Goal: Information Seeking & Learning: Learn about a topic

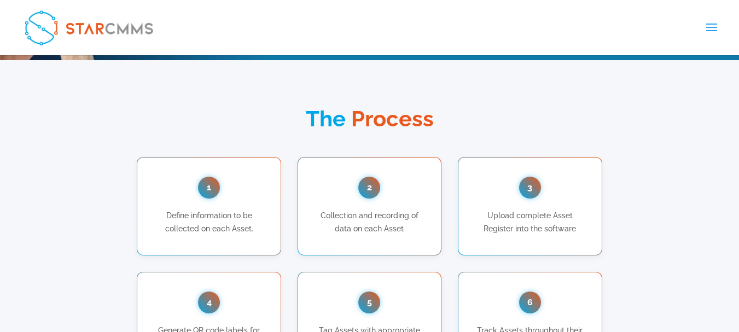
scroll to position [766, 0]
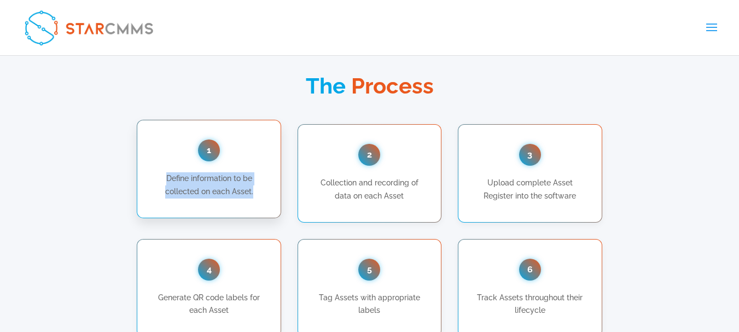
drag, startPoint x: 166, startPoint y: 177, endPoint x: 255, endPoint y: 194, distance: 90.8
click at [255, 194] on p "Define information to be collected on each Asset." at bounding box center [209, 185] width 110 height 26
copy p "Define information to be collected on each Asset."
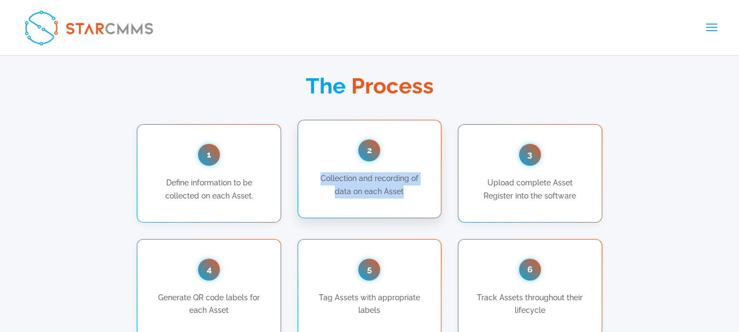
drag, startPoint x: 322, startPoint y: 178, endPoint x: 406, endPoint y: 192, distance: 85.3
click at [406, 192] on p "Collection and recording of data on each Asset" at bounding box center [370, 185] width 110 height 26
copy p "Collection and recording of data on each Asset"
click at [313, 195] on div "2 Collection and recording of data on each Asset" at bounding box center [370, 169] width 144 height 99
drag, startPoint x: 322, startPoint y: 177, endPoint x: 412, endPoint y: 190, distance: 90.7
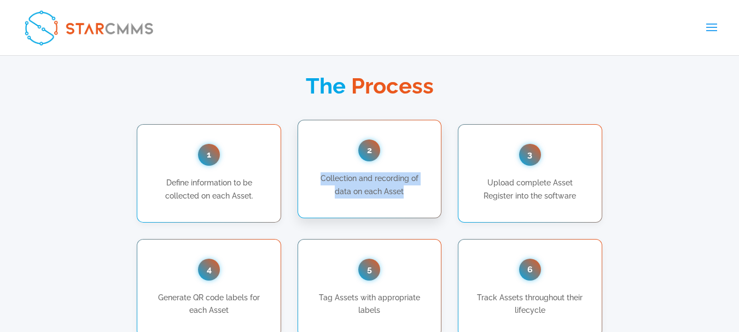
click at [412, 190] on p "Collection and recording of data on each Asset" at bounding box center [370, 185] width 110 height 26
copy p "Collection and recording of data on each Asset"
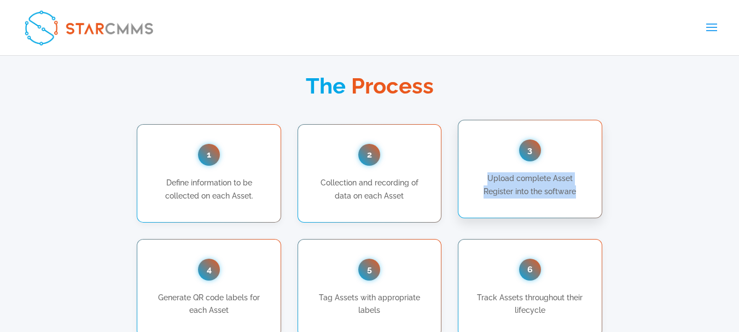
drag, startPoint x: 489, startPoint y: 182, endPoint x: 600, endPoint y: 188, distance: 111.3
click at [600, 188] on div "3 Upload complete Asset Register into the software" at bounding box center [530, 169] width 144 height 99
copy p "Upload complete Asset Register into the software"
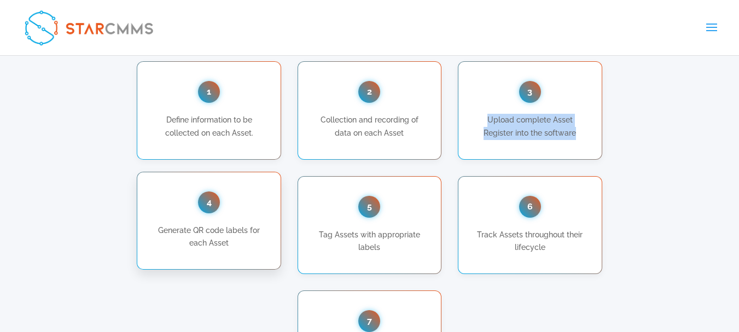
scroll to position [876, 0]
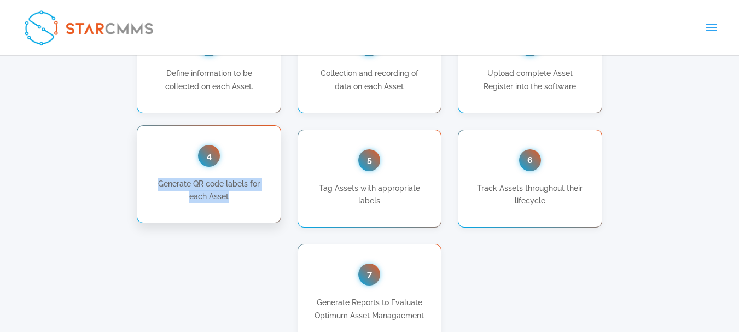
drag, startPoint x: 161, startPoint y: 181, endPoint x: 234, endPoint y: 195, distance: 74.1
click at [234, 195] on p "Generate QR code labels for each Asset" at bounding box center [209, 191] width 110 height 26
copy p "Generate QR code labels for each Asset"
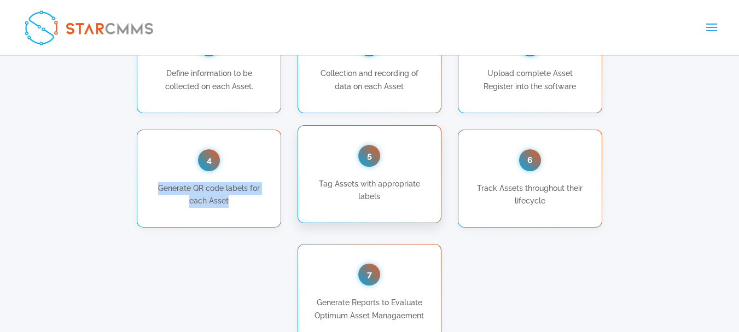
click at [353, 192] on p "Tag Assets with appropriate labels" at bounding box center [370, 191] width 110 height 26
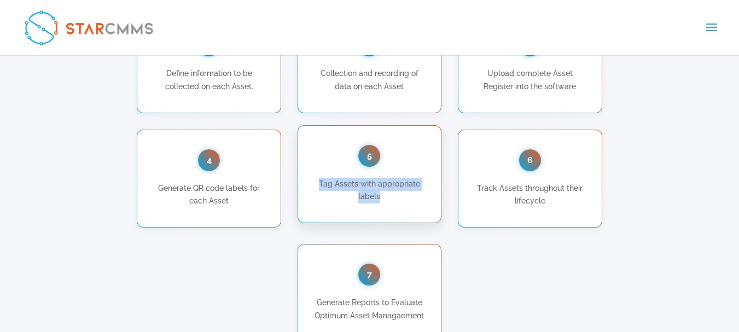
drag, startPoint x: 322, startPoint y: 181, endPoint x: 384, endPoint y: 198, distance: 64.1
click at [384, 198] on p "Tag Assets with appropriate labels" at bounding box center [370, 191] width 110 height 26
copy p "Tag Assets with appropriate labels"
click at [349, 184] on p "Tag Assets with appropriate labels" at bounding box center [370, 191] width 110 height 26
drag, startPoint x: 319, startPoint y: 181, endPoint x: 392, endPoint y: 195, distance: 74.8
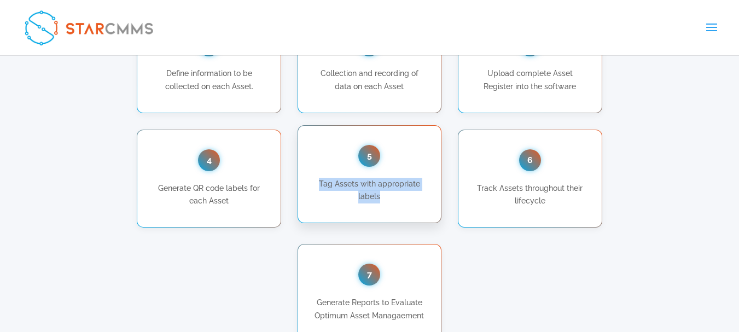
click at [392, 195] on p "Tag Assets with appropriate labels" at bounding box center [370, 191] width 110 height 26
copy p "Tag Assets with appropriate labels"
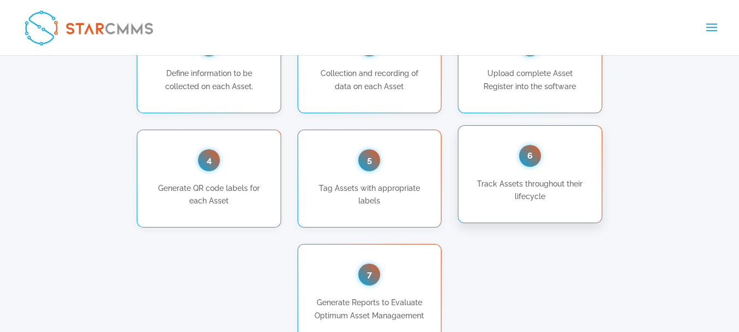
click at [478, 184] on p "Track Assets throughout their lifecycle" at bounding box center [530, 191] width 110 height 26
drag, startPoint x: 478, startPoint y: 185, endPoint x: 577, endPoint y: 193, distance: 98.8
click at [577, 193] on p "Track Assets throughout their lifecycle" at bounding box center [530, 191] width 110 height 26
click at [484, 185] on p "Track Assets throughout their lifecycle" at bounding box center [530, 191] width 110 height 26
drag, startPoint x: 478, startPoint y: 184, endPoint x: 553, endPoint y: 198, distance: 75.6
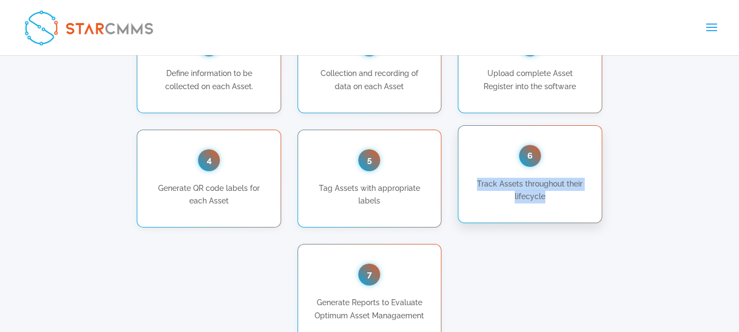
click at [553, 198] on p "Track Assets throughout their lifecycle" at bounding box center [530, 191] width 110 height 26
copy p "Track Assets throughout their lifecycle"
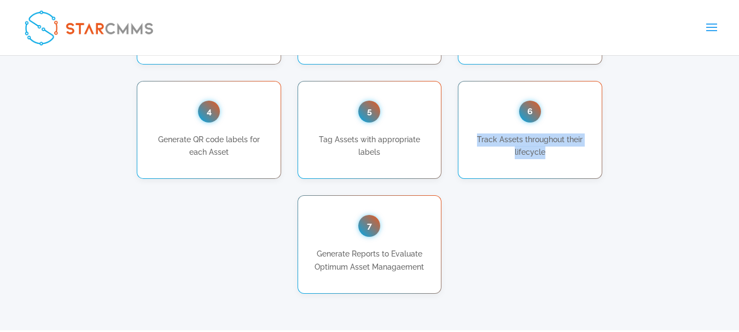
scroll to position [930, 0]
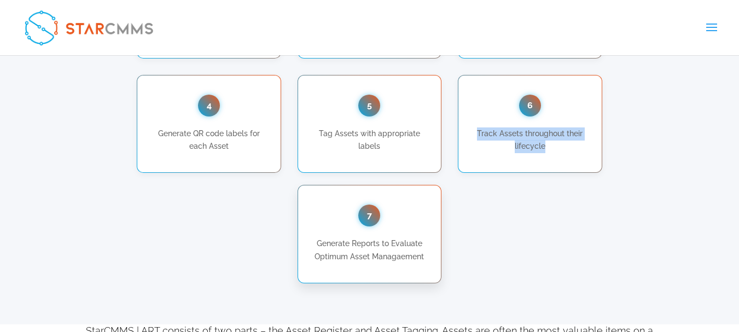
click at [358, 233] on div "7 Generate Reports to Evaluate Optimum Asset Managaement" at bounding box center [370, 234] width 144 height 99
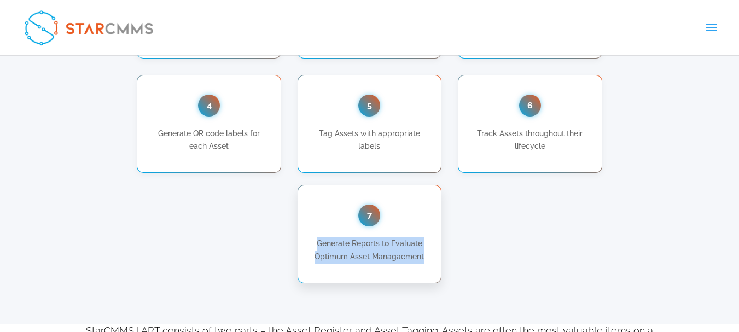
drag, startPoint x: 319, startPoint y: 241, endPoint x: 435, endPoint y: 255, distance: 117.4
click at [435, 255] on div "7 Generate Reports to Evaluate Optimum Asset Managaement" at bounding box center [370, 234] width 144 height 99
copy p "Generate Reports to Evaluate Optimum Asset Managaement"
click at [366, 244] on p "Generate Reports to Evaluate Optimum Asset Managaement" at bounding box center [370, 251] width 110 height 26
drag, startPoint x: 317, startPoint y: 241, endPoint x: 438, endPoint y: 255, distance: 121.8
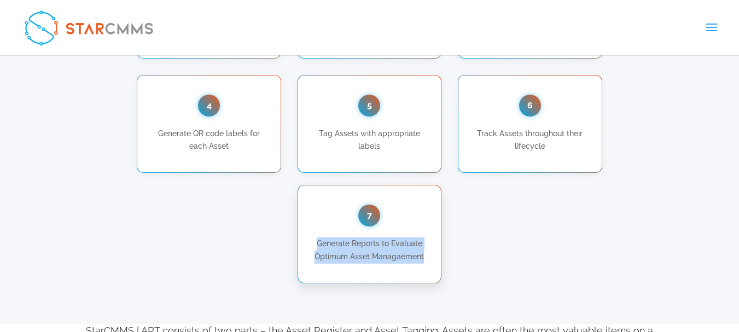
click at [438, 255] on div "7 Generate Reports to Evaluate Optimum Asset Managaement" at bounding box center [370, 234] width 144 height 99
copy p "Generate Reports to Evaluate Optimum Asset Managaement"
click at [400, 244] on p "Generate Reports to Evaluate Optimum Asset Managaement" at bounding box center [370, 251] width 110 height 26
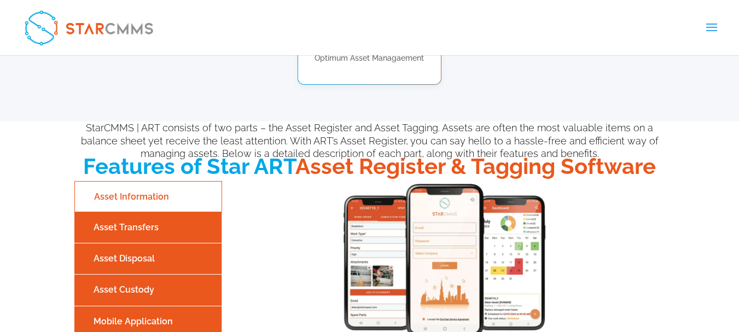
scroll to position [1095, 0]
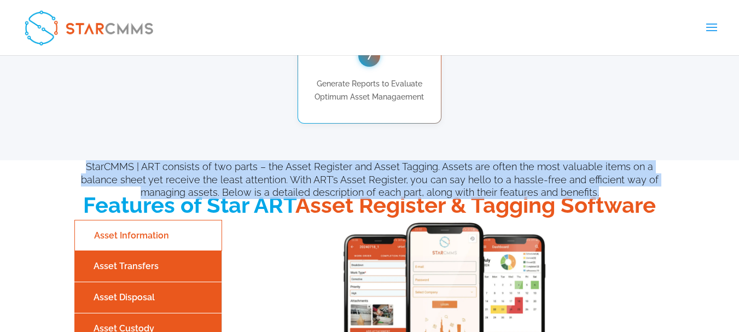
drag, startPoint x: 75, startPoint y: 165, endPoint x: 632, endPoint y: 194, distance: 557.3
click at [632, 194] on div "StarCMMS | ART consists of two parts – the Asset Register and Asset Tagging. As…" at bounding box center [369, 179] width 591 height 39
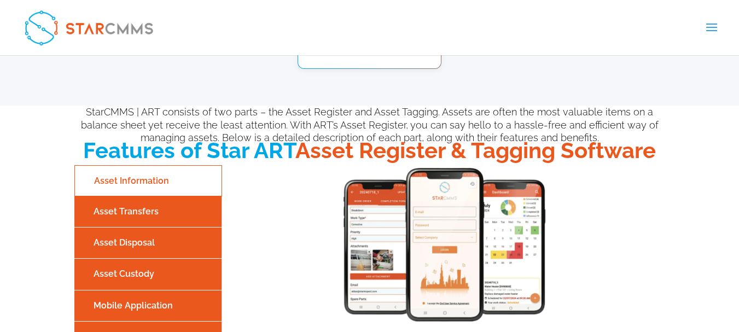
click at [232, 153] on span "Features of Star ART" at bounding box center [189, 150] width 212 height 26
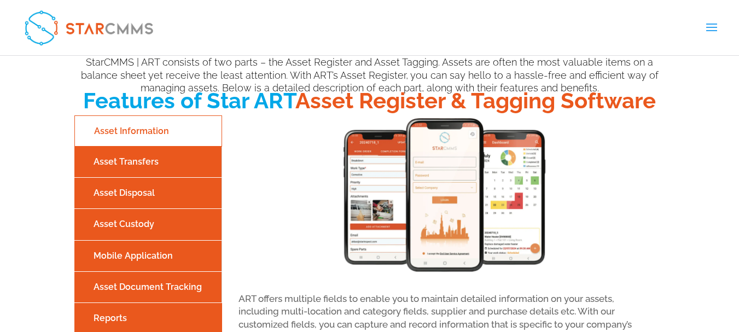
scroll to position [1204, 0]
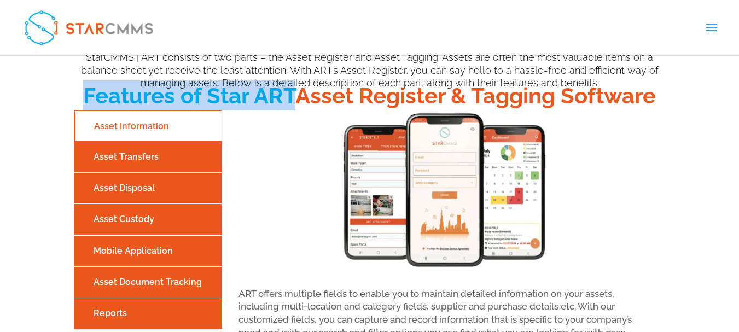
drag, startPoint x: 87, startPoint y: 92, endPoint x: 295, endPoint y: 95, distance: 208.0
click at [295, 95] on span "Features of Star ART" at bounding box center [189, 96] width 212 height 26
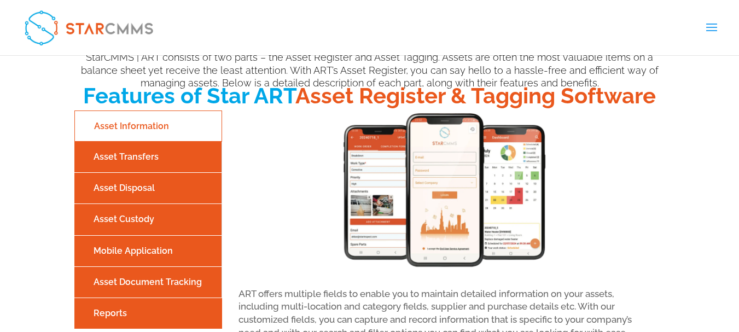
click at [284, 86] on div "StarCMMS | ART consists of two parts – the Asset Register and Asset Tagging. As…" at bounding box center [369, 70] width 591 height 39
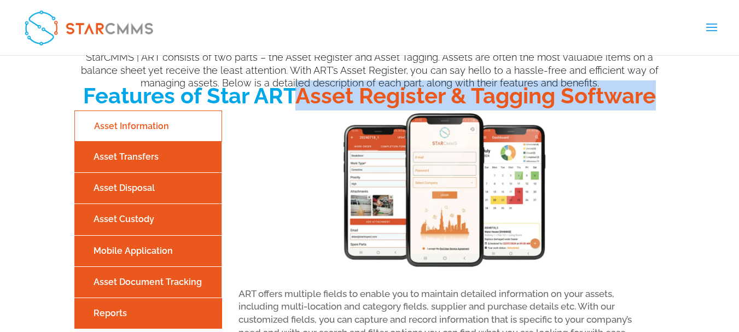
drag, startPoint x: 299, startPoint y: 93, endPoint x: 659, endPoint y: 99, distance: 359.6
click at [659, 99] on h2 "Features of Star ART Asset Register & Tagging Software" at bounding box center [369, 98] width 591 height 36
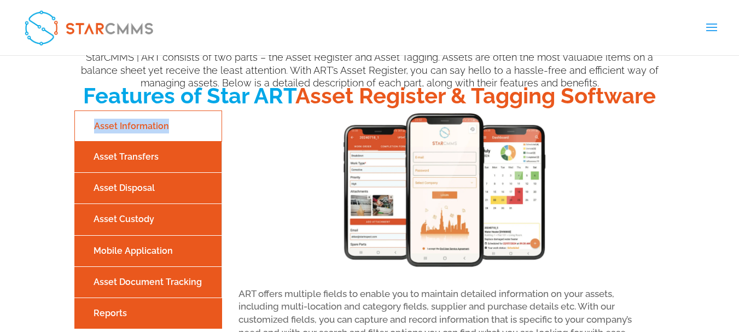
drag, startPoint x: 65, startPoint y: 123, endPoint x: 171, endPoint y: 123, distance: 106.2
click at [171, 123] on div "Features of Star ART Asset Register & Tagging Software StarCMMS | ART consists …" at bounding box center [369, 243] width 739 height 385
drag, startPoint x: 65, startPoint y: 153, endPoint x: 185, endPoint y: 149, distance: 120.5
click at [185, 149] on div "Features of Star ART Asset Register & Tagging Software StarCMMS | ART consists …" at bounding box center [369, 243] width 739 height 385
drag, startPoint x: 58, startPoint y: 184, endPoint x: 180, endPoint y: 181, distance: 121.5
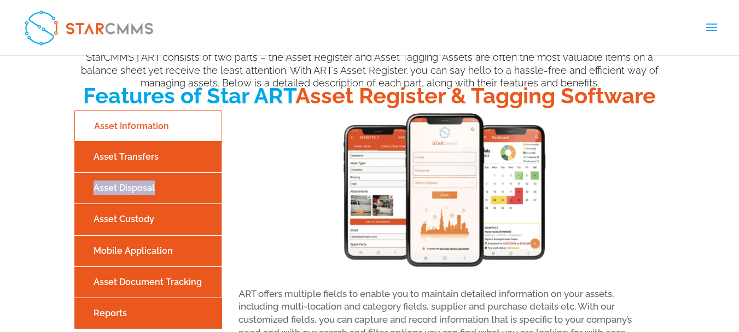
click at [180, 181] on div "Features of Star ART Asset Register & Tagging Software StarCMMS | ART consists …" at bounding box center [369, 243] width 739 height 385
drag, startPoint x: 43, startPoint y: 214, endPoint x: 182, endPoint y: 214, distance: 139.0
click at [182, 214] on div "Features of Star ART Asset Register & Tagging Software StarCMMS | ART consists …" at bounding box center [369, 243] width 739 height 385
click at [73, 246] on div "Features of Star ART Asset Register & Tagging Software StarCMMS | ART consists …" at bounding box center [369, 243] width 739 height 385
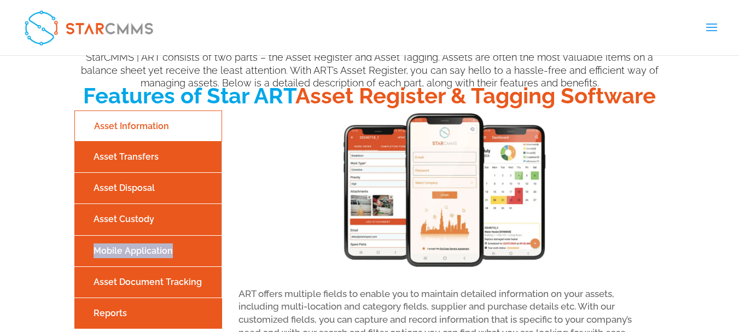
drag, startPoint x: 51, startPoint y: 246, endPoint x: 197, endPoint y: 246, distance: 145.6
click at [197, 246] on div "Features of Star ART Asset Register & Tagging Software StarCMMS | ART consists …" at bounding box center [369, 243] width 739 height 385
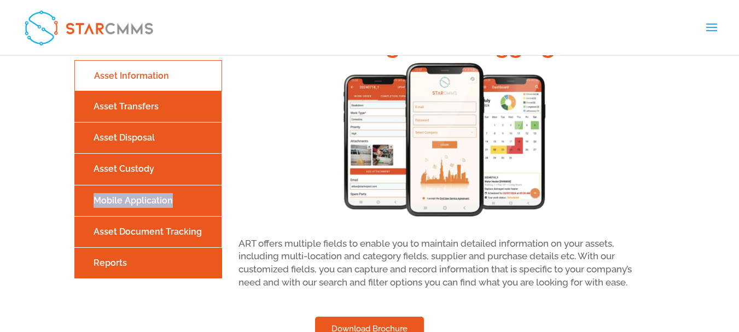
scroll to position [1259, 0]
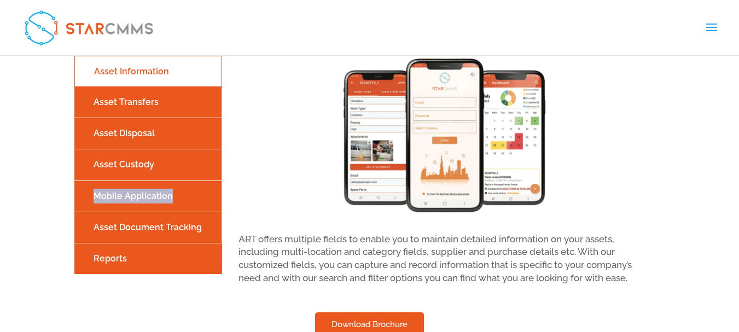
click at [65, 225] on div "Features of Star ART Asset Register & Tagging Software StarCMMS | ART consists …" at bounding box center [369, 188] width 739 height 385
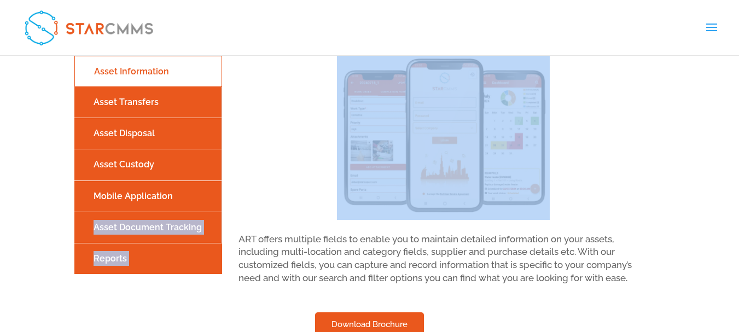
drag, startPoint x: 79, startPoint y: 224, endPoint x: 224, endPoint y: 224, distance: 145.0
click at [224, 224] on div "Features of Star ART Asset Register & Tagging Software StarCMMS | ART consists …" at bounding box center [369, 188] width 739 height 385
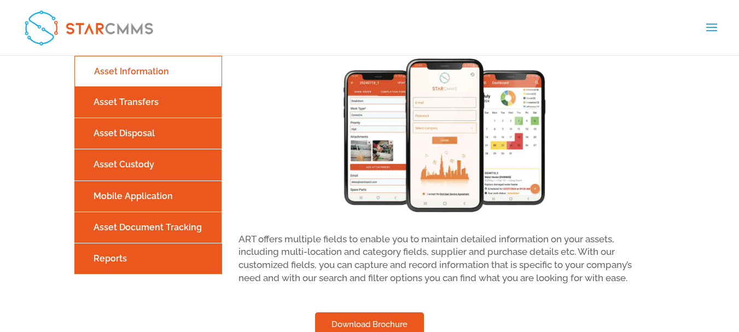
click at [27, 232] on div "Features of Star ART Asset Register & Tagging Software StarCMMS | ART consists …" at bounding box center [369, 188] width 739 height 385
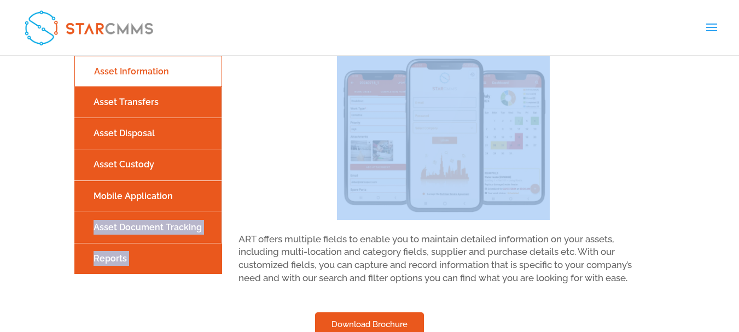
drag, startPoint x: 43, startPoint y: 218, endPoint x: 225, endPoint y: 219, distance: 182.3
click at [225, 219] on div "Features of Star ART Asset Register & Tagging Software StarCMMS | ART consists …" at bounding box center [369, 188] width 739 height 385
click at [0, 248] on div "Features of Star ART Asset Register & Tagging Software StarCMMS | ART consists …" at bounding box center [369, 188] width 739 height 385
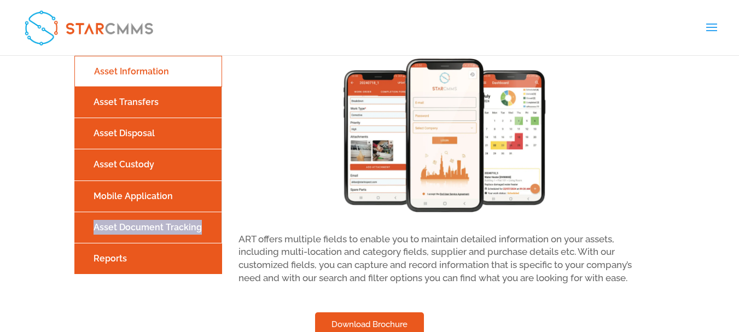
drag, startPoint x: 74, startPoint y: 222, endPoint x: 201, endPoint y: 221, distance: 127.0
click at [201, 221] on li "Asset Document Tracking" at bounding box center [148, 227] width 148 height 31
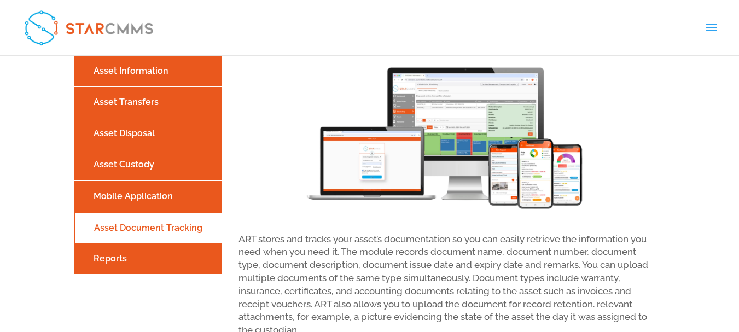
click at [11, 254] on div "Features of Star ART Asset Register & Tagging Software StarCMMS | ART consists …" at bounding box center [369, 215] width 739 height 438
drag, startPoint x: 60, startPoint y: 258, endPoint x: 186, endPoint y: 257, distance: 125.9
click at [186, 257] on div "Features of Star ART Asset Register & Tagging Software StarCMMS | ART consists …" at bounding box center [369, 215] width 739 height 438
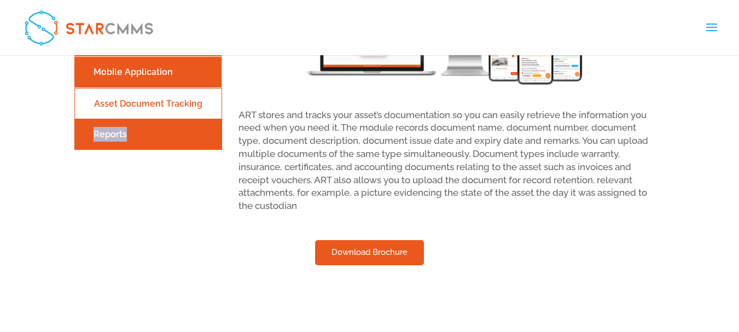
scroll to position [1368, 0]
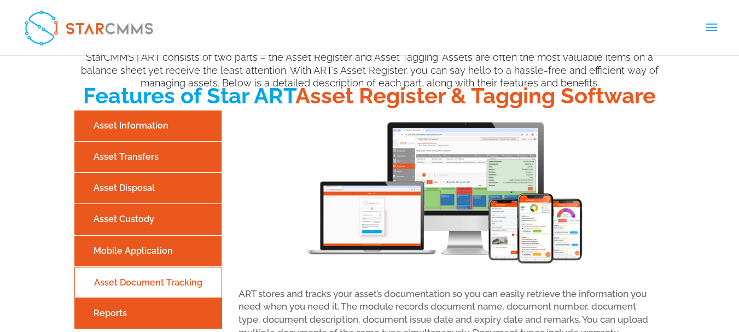
click at [259, 206] on div "ART stores and tracks your asset’s documentation so you can easily retrieve the…" at bounding box center [444, 251] width 410 height 281
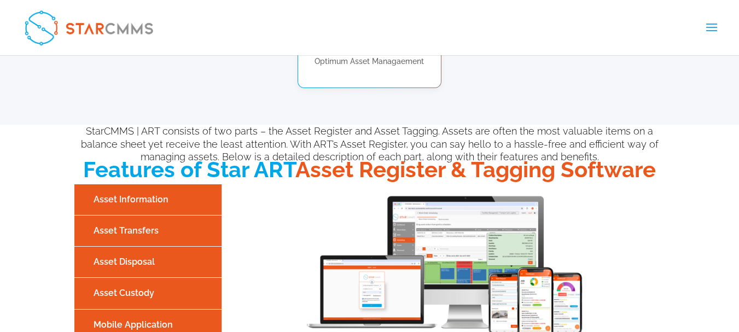
scroll to position [1095, 0]
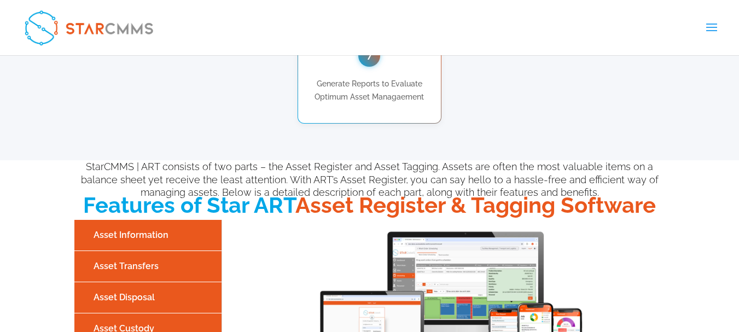
click at [136, 237] on link "Asset Information" at bounding box center [148, 234] width 142 height 19
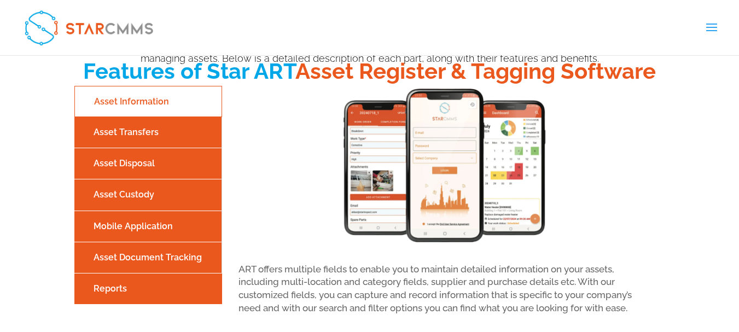
scroll to position [1174, 0]
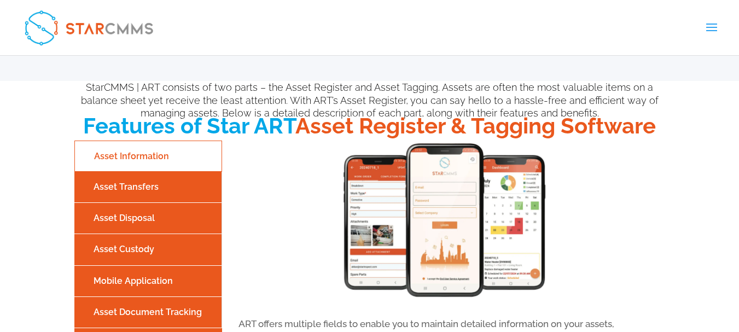
click at [172, 182] on link "Asset Transfers" at bounding box center [148, 186] width 142 height 19
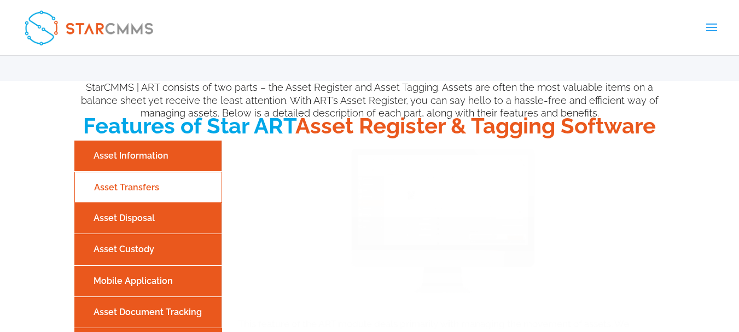
click at [166, 151] on link "Asset Information" at bounding box center [148, 155] width 142 height 19
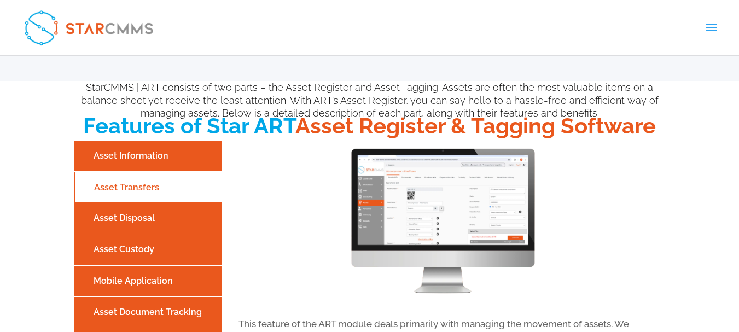
click at [173, 159] on link "Asset Information" at bounding box center [148, 155] width 142 height 19
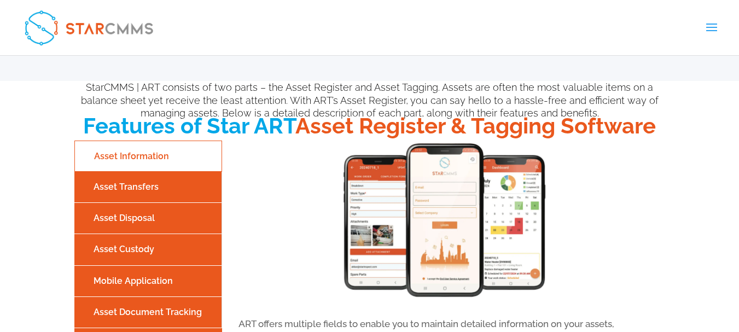
click at [115, 155] on link "Asset Information" at bounding box center [148, 156] width 141 height 19
drag, startPoint x: 114, startPoint y: 205, endPoint x: 135, endPoint y: 206, distance: 20.8
click at [159, 199] on li "Asset Transfers" at bounding box center [148, 187] width 148 height 31
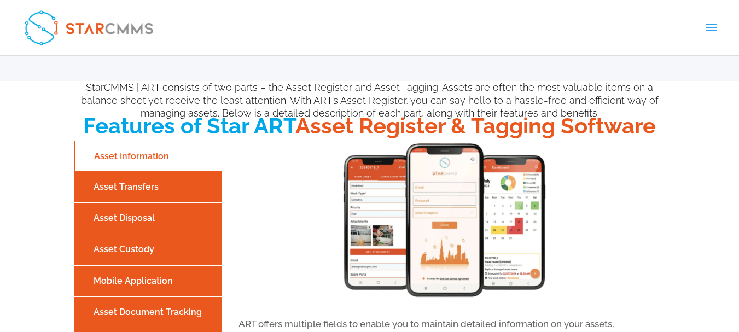
click at [140, 183] on link "Asset Transfers" at bounding box center [148, 186] width 142 height 19
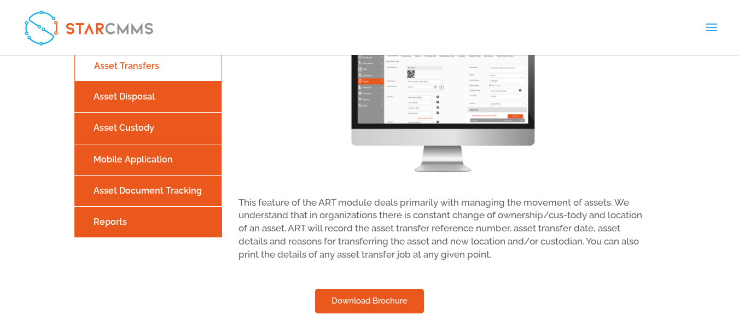
scroll to position [1283, 0]
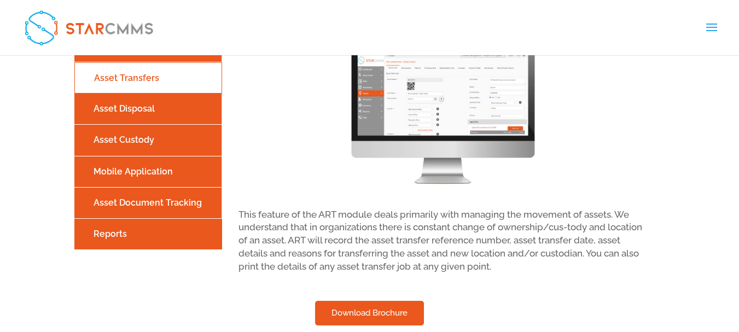
click at [154, 73] on link "Asset Transfers" at bounding box center [148, 77] width 141 height 19
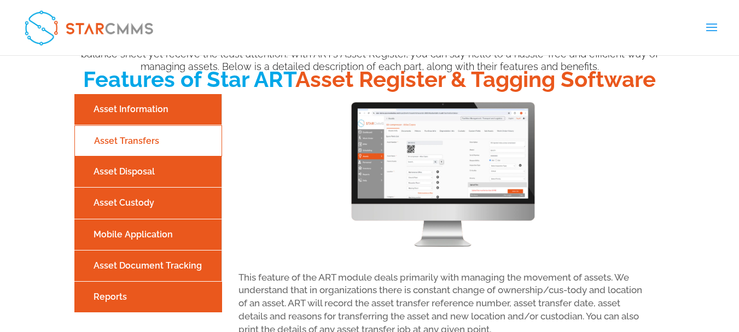
scroll to position [1119, 0]
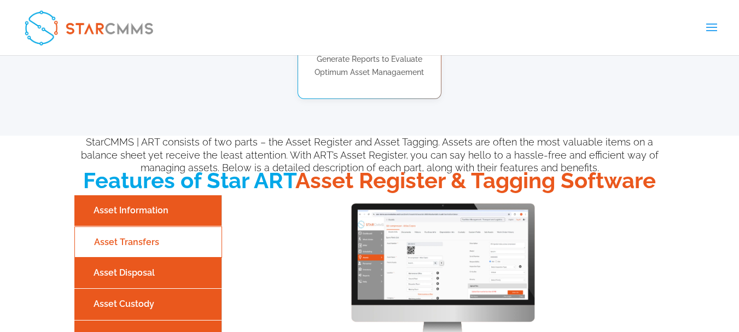
click at [153, 215] on link "Asset Information" at bounding box center [148, 210] width 142 height 19
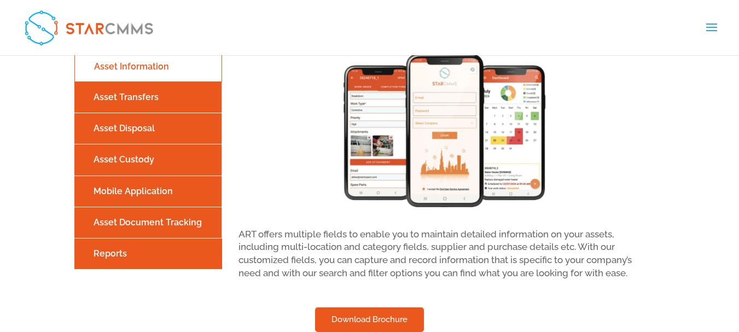
scroll to position [1338, 0]
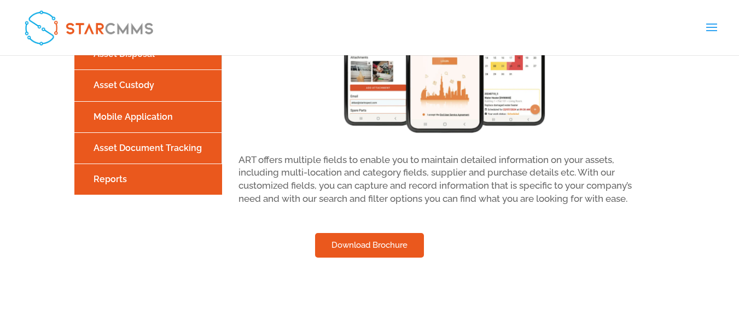
drag, startPoint x: 240, startPoint y: 163, endPoint x: 640, endPoint y: 194, distance: 401.3
click at [640, 194] on div "ART offers multiple fields to enable you to maintain detailed information on yo…" at bounding box center [444, 90] width 410 height 229
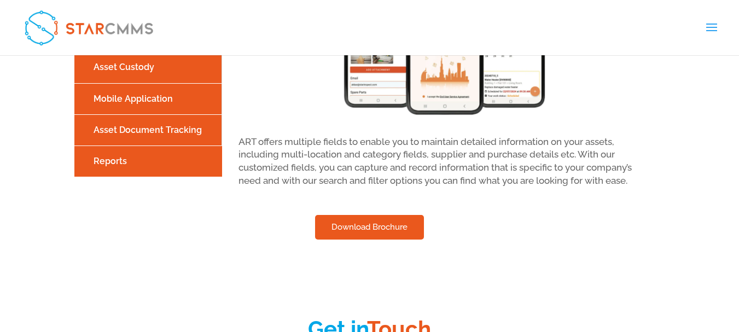
scroll to position [1393, 0]
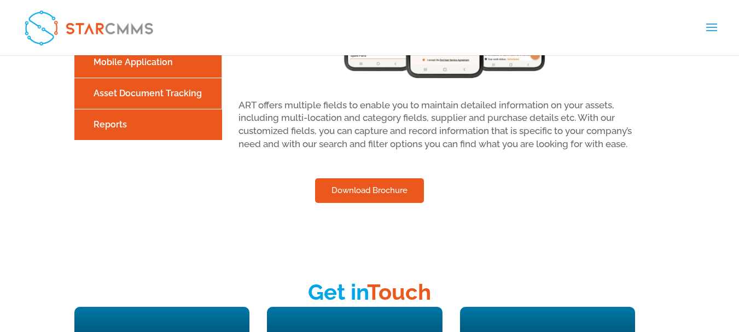
click at [182, 114] on li "Reports" at bounding box center [148, 124] width 148 height 31
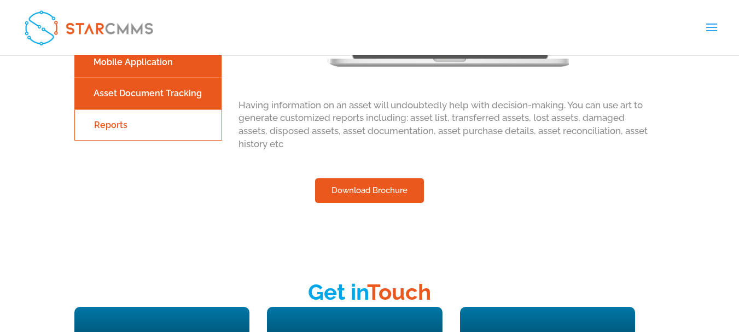
click at [182, 99] on link "Asset Document Tracking" at bounding box center [148, 93] width 142 height 19
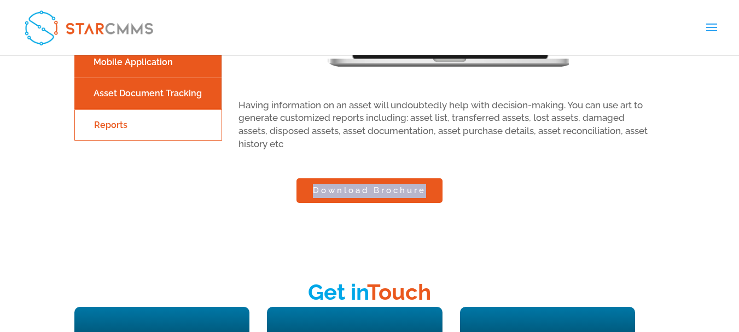
drag, startPoint x: 273, startPoint y: 184, endPoint x: 430, endPoint y: 194, distance: 157.4
click at [430, 194] on div "Download Brochure" at bounding box center [369, 190] width 591 height 25
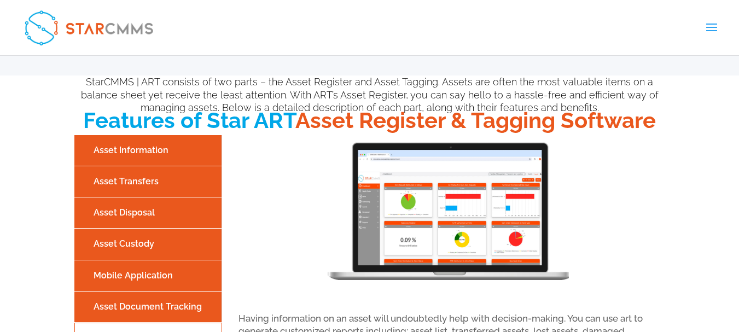
scroll to position [1174, 0]
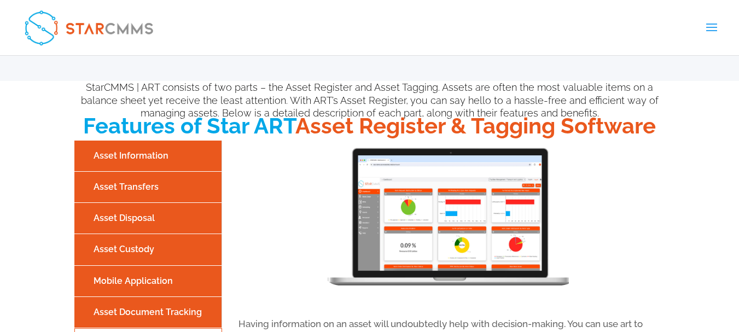
click at [136, 195] on link "Asset Transfers" at bounding box center [148, 186] width 142 height 19
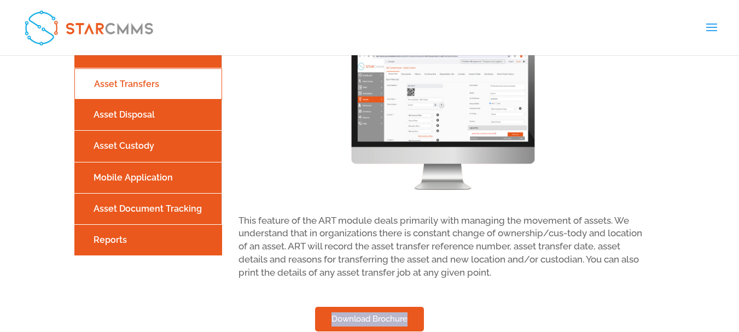
scroll to position [1283, 0]
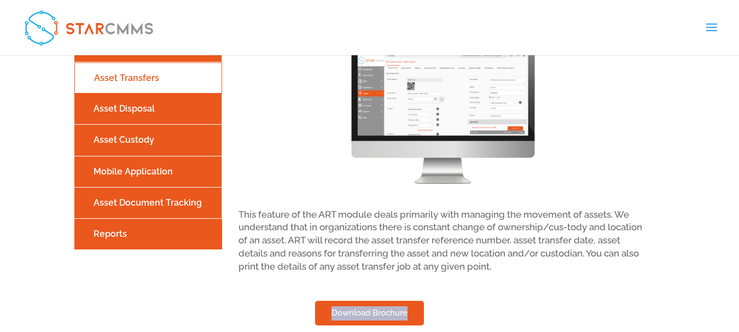
drag, startPoint x: 240, startPoint y: 212, endPoint x: 538, endPoint y: 265, distance: 302.3
click at [538, 265] on div "This feature of the ART module deals primarily with managing the movement of as…" at bounding box center [444, 152] width 410 height 242
click at [144, 114] on link "Asset Disposal" at bounding box center [148, 108] width 142 height 19
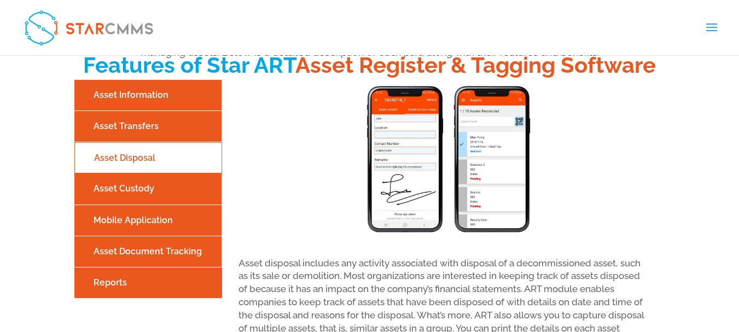
scroll to position [1229, 0]
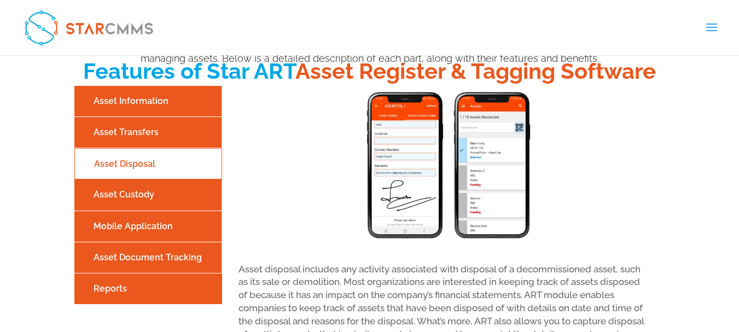
click at [131, 196] on link "Asset Custody" at bounding box center [148, 194] width 142 height 19
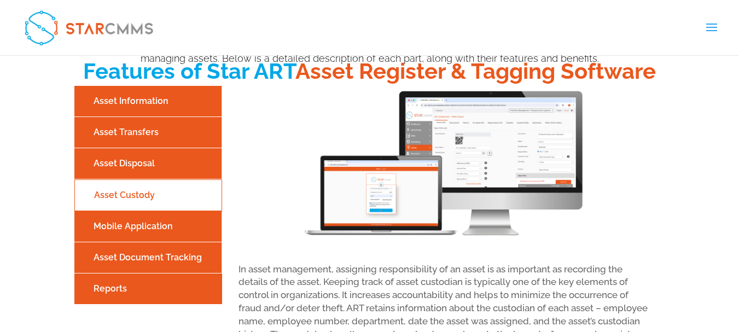
click at [165, 231] on link "Mobile Application" at bounding box center [148, 226] width 142 height 19
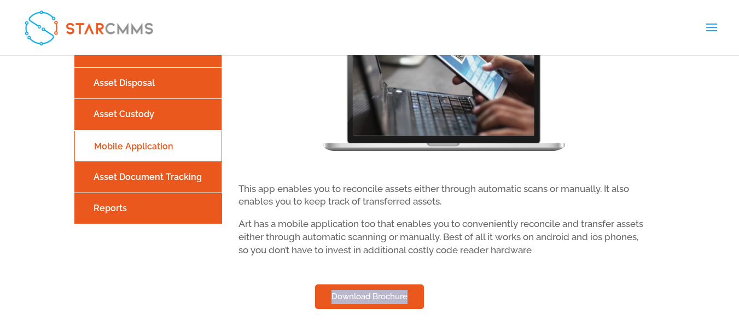
scroll to position [1338, 0]
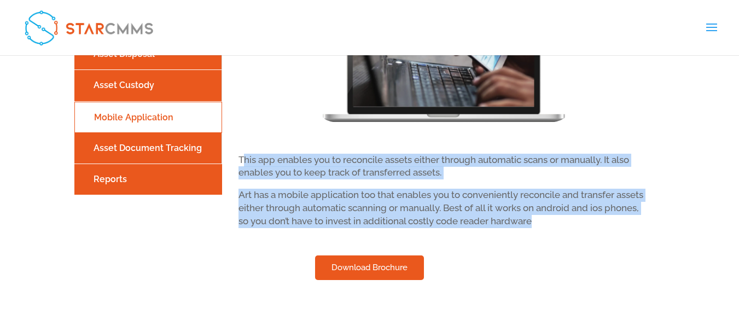
drag, startPoint x: 238, startPoint y: 159, endPoint x: 539, endPoint y: 223, distance: 307.9
click at [539, 223] on div "This app enables you to reconcile assets either through automatic scans or manu…" at bounding box center [444, 102] width 410 height 252
click at [152, 83] on link "Asset Custody" at bounding box center [148, 85] width 142 height 19
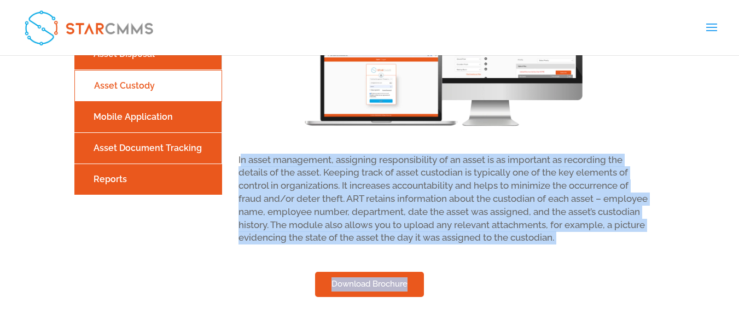
drag, startPoint x: 238, startPoint y: 157, endPoint x: 575, endPoint y: 215, distance: 342.1
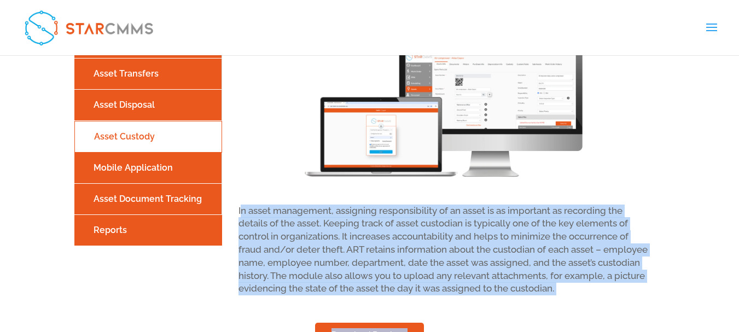
scroll to position [1283, 0]
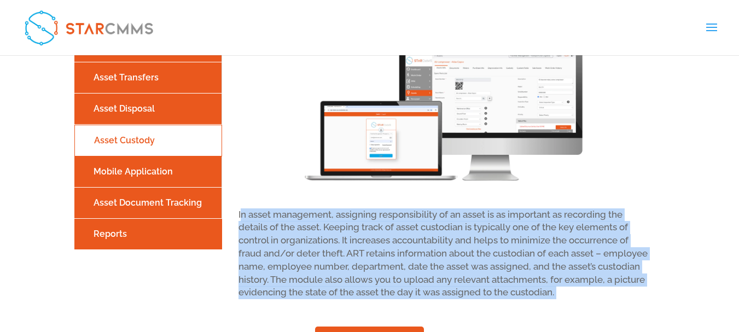
click at [140, 118] on link "Asset Disposal" at bounding box center [148, 108] width 142 height 19
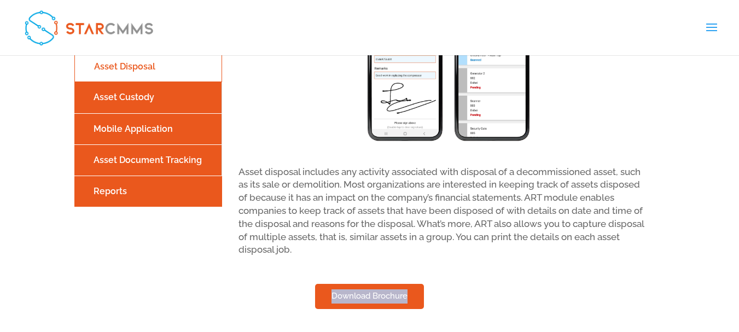
scroll to position [1338, 0]
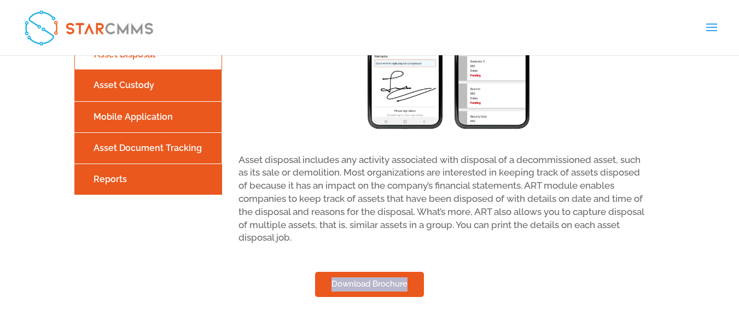
drag, startPoint x: 239, startPoint y: 157, endPoint x: 333, endPoint y: 239, distance: 124.5
click at [333, 239] on div "Asset disposal includes any activity associated with disposal of a decommission…" at bounding box center [444, 110] width 410 height 268
click at [273, 191] on div "Asset disposal includes any activity associated with disposal of a decommission…" at bounding box center [444, 110] width 410 height 268
drag, startPoint x: 240, startPoint y: 158, endPoint x: 325, endPoint y: 242, distance: 119.2
click at [325, 242] on div "Asset disposal includes any activity associated with disposal of a decommission…" at bounding box center [444, 110] width 410 height 268
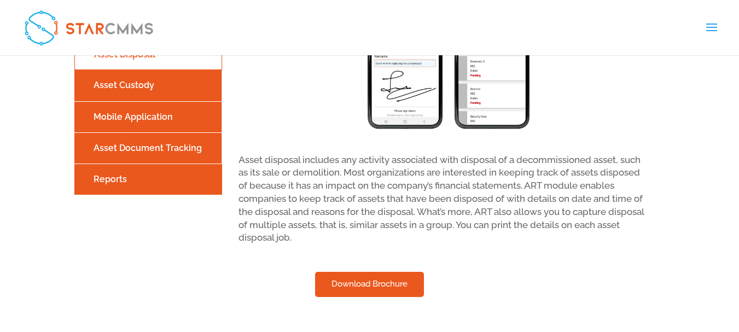
click at [306, 183] on div "Asset disposal includes any activity associated with disposal of a decommission…" at bounding box center [444, 110] width 410 height 268
drag, startPoint x: 238, startPoint y: 159, endPoint x: 317, endPoint y: 240, distance: 113.4
click at [317, 240] on div "Asset disposal includes any activity associated with disposal of a decommission…" at bounding box center [443, 110] width 443 height 268
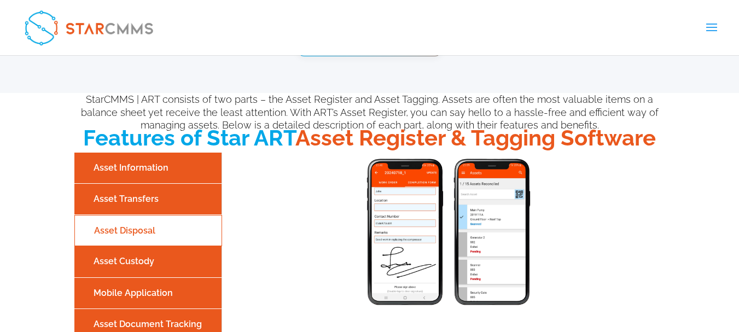
scroll to position [1119, 0]
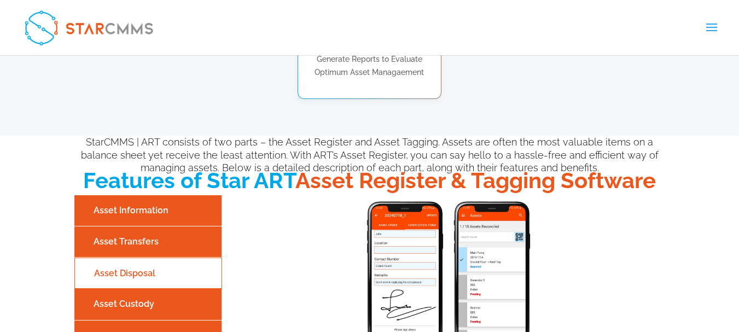
click at [166, 229] on li "Asset Transfers" at bounding box center [148, 242] width 148 height 31
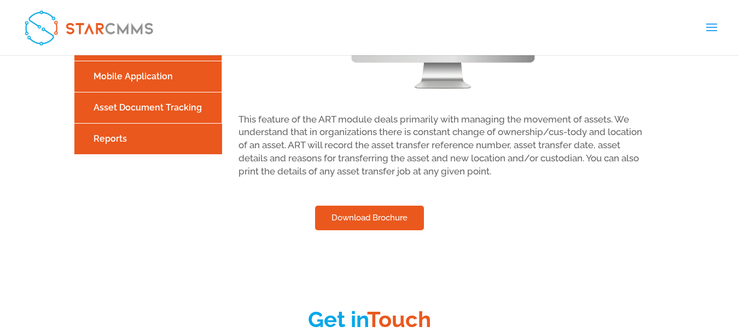
scroll to position [1338, 0]
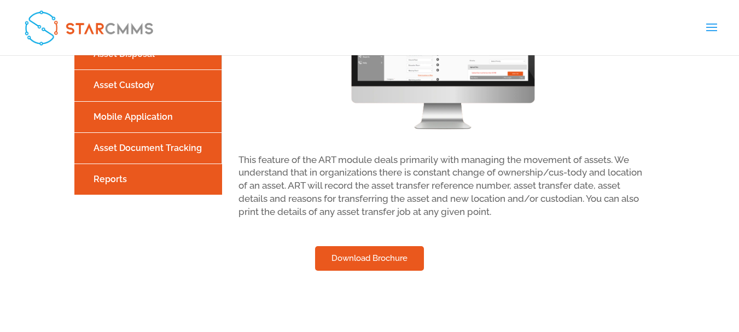
click at [150, 181] on link "Reports" at bounding box center [148, 179] width 142 height 19
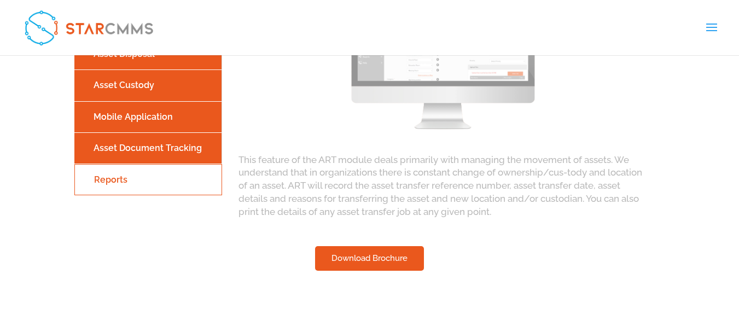
click at [148, 159] on li "Asset Document Tracking" at bounding box center [148, 148] width 148 height 31
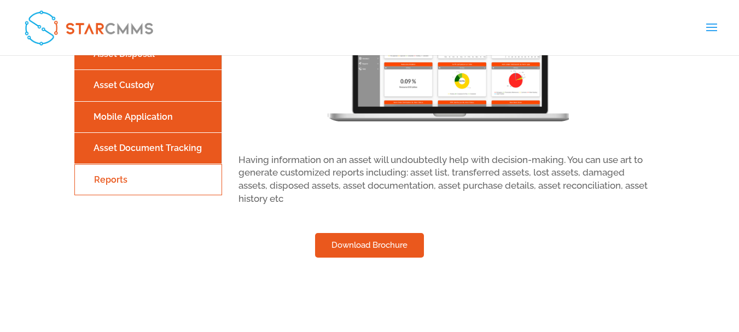
click at [153, 154] on link "Asset Document Tracking" at bounding box center [148, 147] width 142 height 19
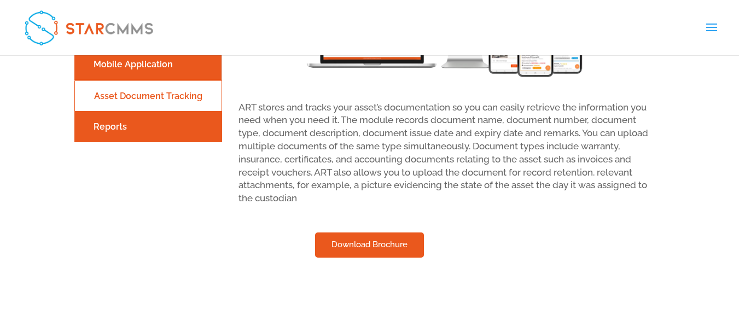
scroll to position [1393, 0]
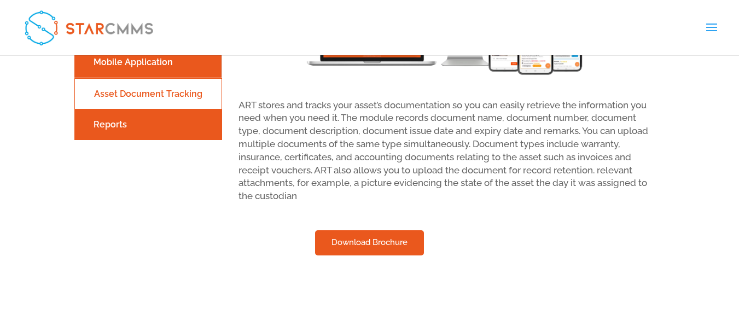
drag, startPoint x: 237, startPoint y: 105, endPoint x: 418, endPoint y: 193, distance: 201.5
click at [418, 193] on div "ART stores and tracks your asset’s documentation so you can easily retrieve the…" at bounding box center [443, 62] width 443 height 281
click at [187, 141] on li "Reports" at bounding box center [148, 124] width 148 height 31
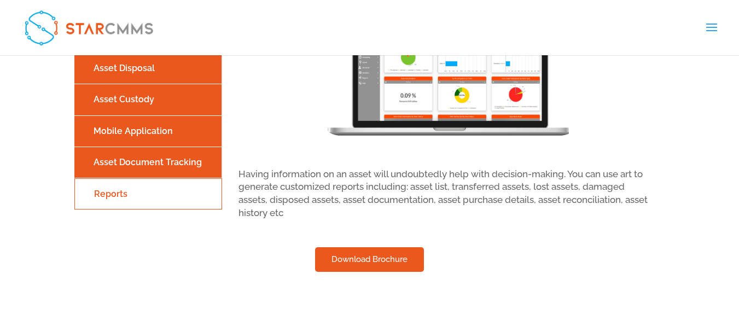
scroll to position [1283, 0]
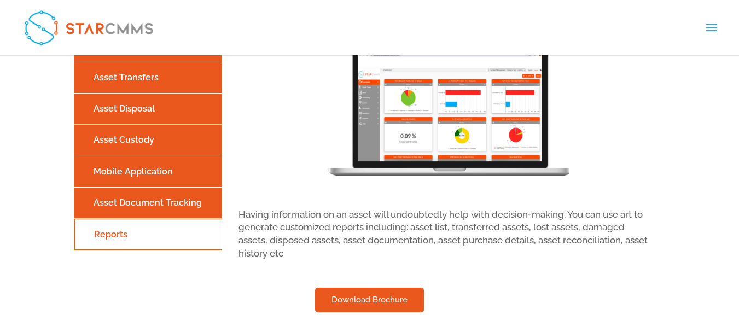
click at [524, 234] on div "Having information on an asset will undoubtedly help with decision-making. You …" at bounding box center [444, 145] width 410 height 229
drag, startPoint x: 239, startPoint y: 215, endPoint x: 331, endPoint y: 256, distance: 101.2
click at [331, 256] on div "Having information on an asset will undoubtedly help with decision-making. You …" at bounding box center [444, 145] width 410 height 229
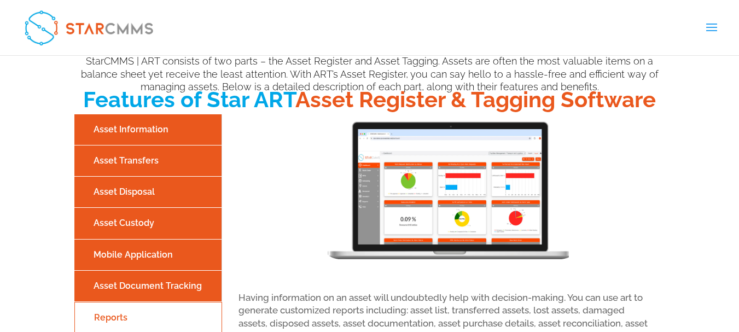
scroll to position [1229, 0]
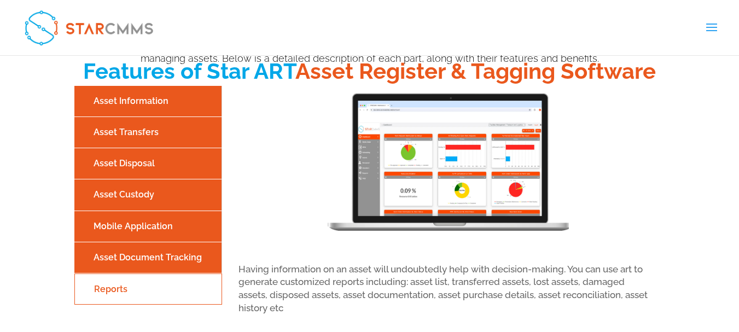
click at [181, 137] on link "Asset Transfers" at bounding box center [148, 132] width 142 height 19
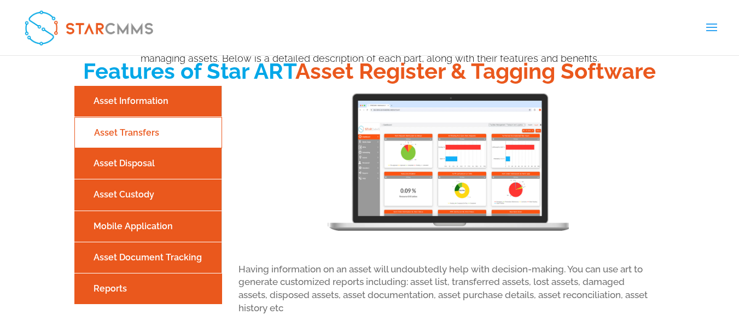
click at [173, 169] on link "Asset Disposal" at bounding box center [148, 163] width 142 height 19
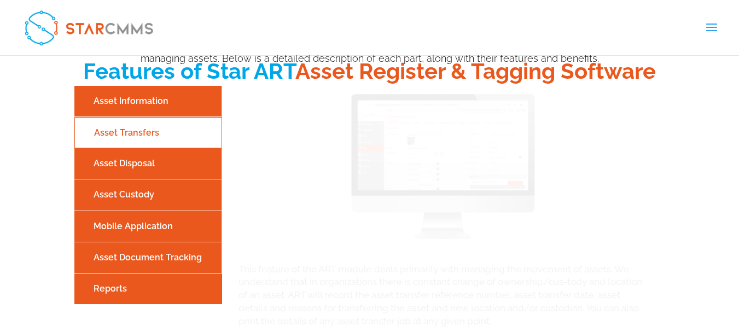
click at [170, 200] on link "Asset Custody" at bounding box center [148, 194] width 142 height 19
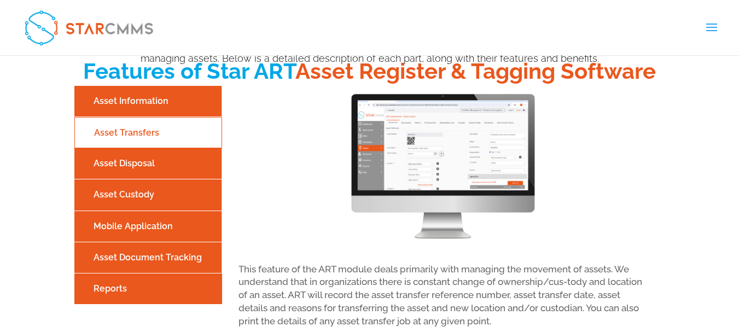
click at [167, 223] on link "Mobile Application" at bounding box center [148, 226] width 142 height 19
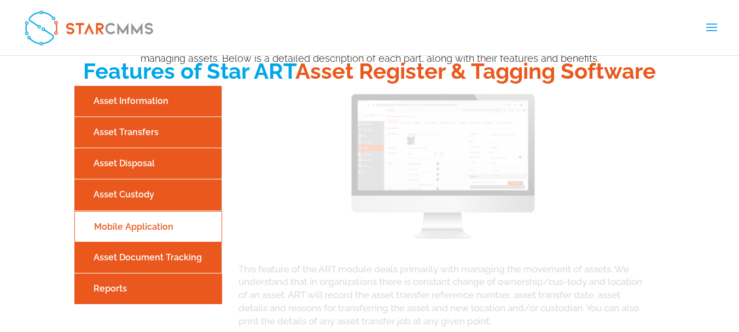
click at [165, 249] on link "Asset Document Tracking" at bounding box center [148, 257] width 142 height 19
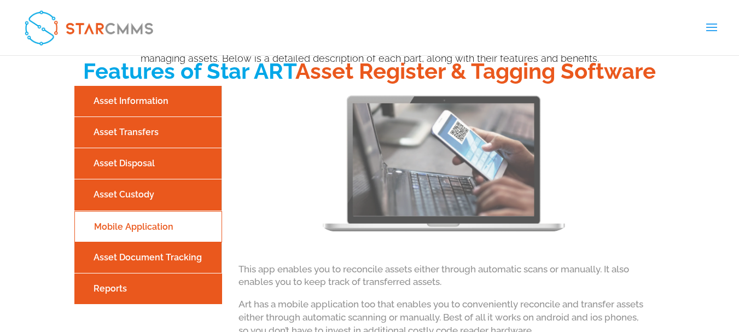
click at [160, 198] on link "Asset Custody" at bounding box center [148, 194] width 142 height 19
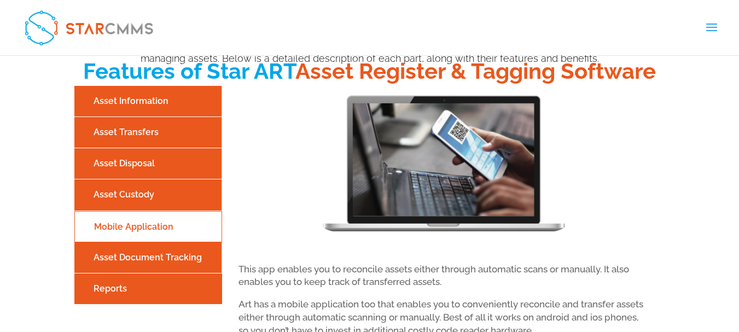
click at [158, 147] on ul "Asset Information Asset Transfers Asset Disposal Asset Custody Mobile Applicati…" at bounding box center [148, 212] width 148 height 252
click at [155, 116] on li "Asset Information" at bounding box center [148, 101] width 148 height 31
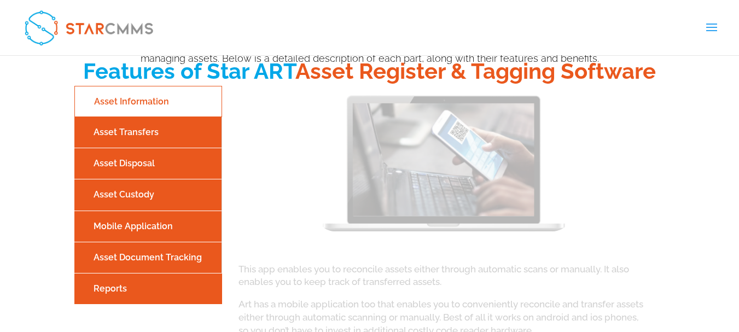
click at [155, 107] on link "Asset Information" at bounding box center [148, 101] width 141 height 19
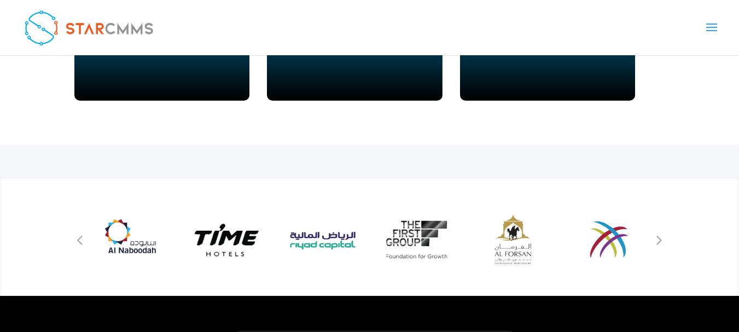
scroll to position [1721, 0]
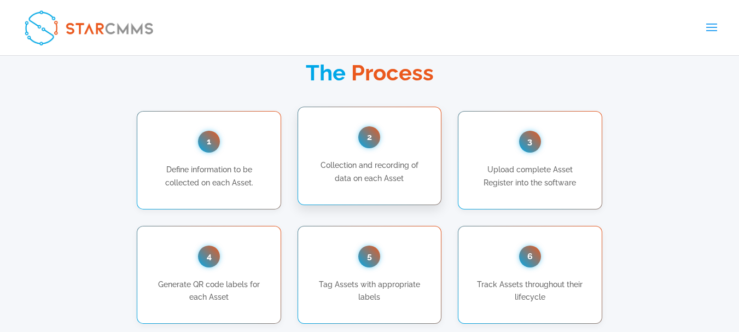
scroll to position [791, 0]
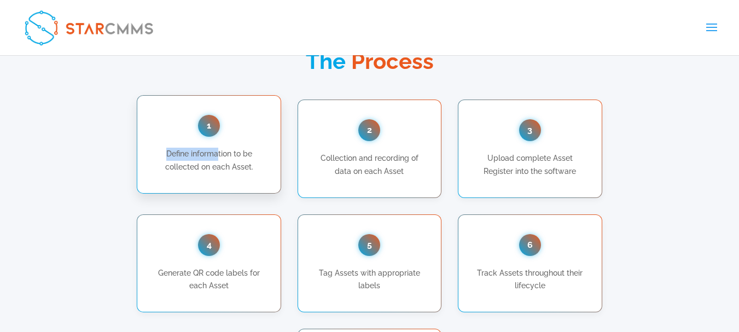
drag, startPoint x: 166, startPoint y: 153, endPoint x: 219, endPoint y: 153, distance: 53.6
click at [219, 153] on p "Define information to be collected on each Asset." at bounding box center [209, 161] width 110 height 26
click at [230, 155] on p "Define information to be collected on each Asset." at bounding box center [209, 161] width 110 height 26
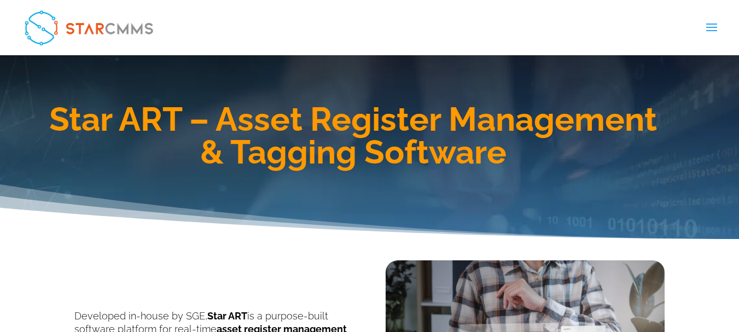
scroll to position [0, 0]
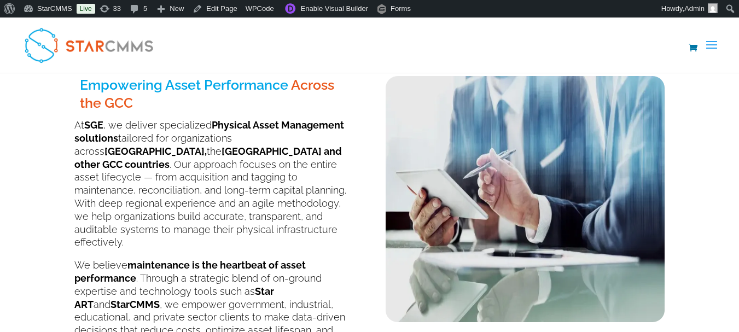
scroll to position [274, 0]
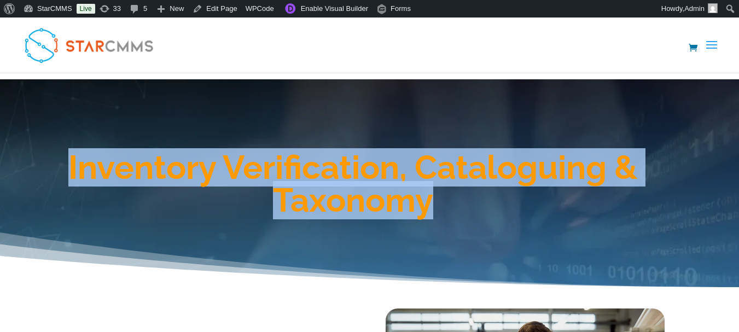
drag, startPoint x: 71, startPoint y: 167, endPoint x: 438, endPoint y: 215, distance: 369.7
click at [438, 215] on h1 "Inventory Verification, Cataloguing & Taxonomy" at bounding box center [354, 186] width 624 height 71
copy h1 "Inventory Verification, Cataloguing & Taxonomy"
click at [258, 208] on h1 "Inventory Verification, Cataloguing & Taxonomy" at bounding box center [354, 186] width 624 height 71
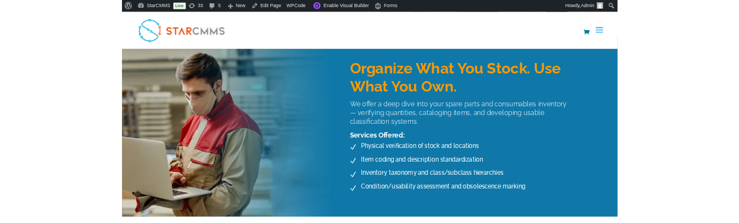
scroll to position [438, 0]
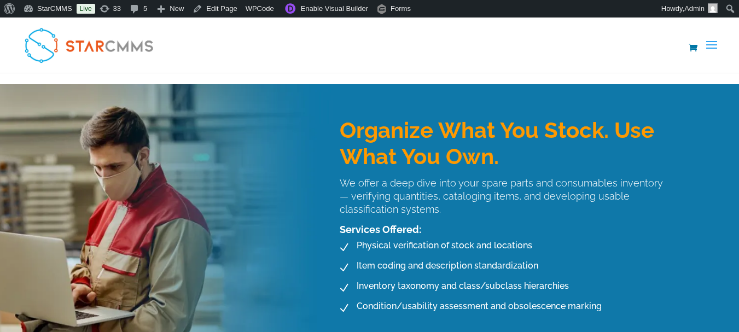
drag, startPoint x: 128, startPoint y: 223, endPoint x: 274, endPoint y: -66, distance: 324.6
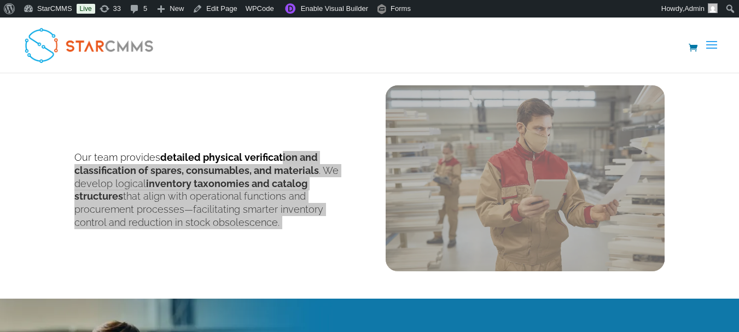
scroll to position [219, 0]
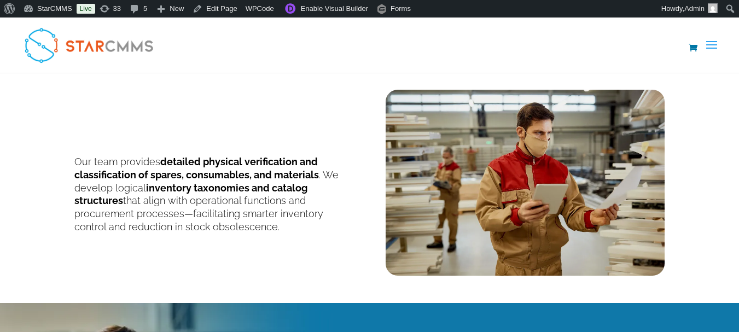
click at [180, 160] on b "detailed physical verification and classification of spares, consumables, and m…" at bounding box center [196, 168] width 245 height 25
drag, startPoint x: 75, startPoint y: 161, endPoint x: 257, endPoint y: 239, distance: 197.4
click at [257, 239] on div "Our team provides detailed physical verification and classification of spares, …" at bounding box center [369, 175] width 591 height 201
copy p "Our team provides detailed physical verification and classification of spares, …"
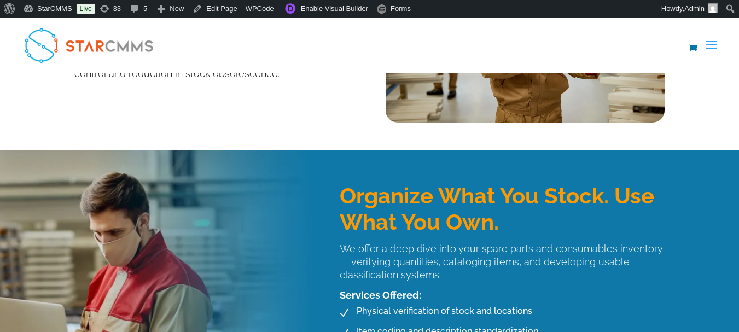
scroll to position [438, 0]
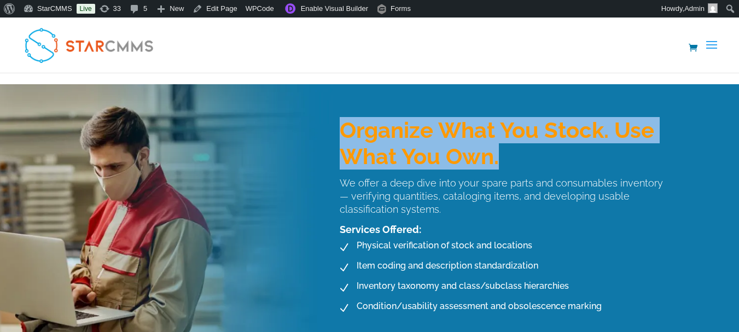
drag, startPoint x: 345, startPoint y: 122, endPoint x: 510, endPoint y: 159, distance: 169.4
click at [510, 159] on h3 "Organize What You Stock. Use What You Own." at bounding box center [502, 146] width 325 height 58
copy h3 "Organize What You Stock. Use What You Own."
click at [382, 185] on p "We offer a deep dive into your spare parts and consumables inventory — verifyin…" at bounding box center [502, 196] width 325 height 39
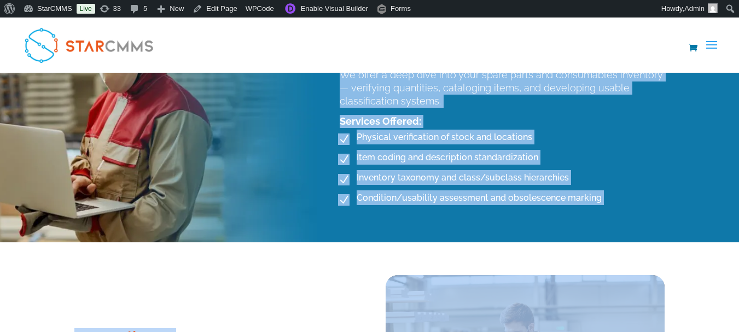
scroll to position [547, 0]
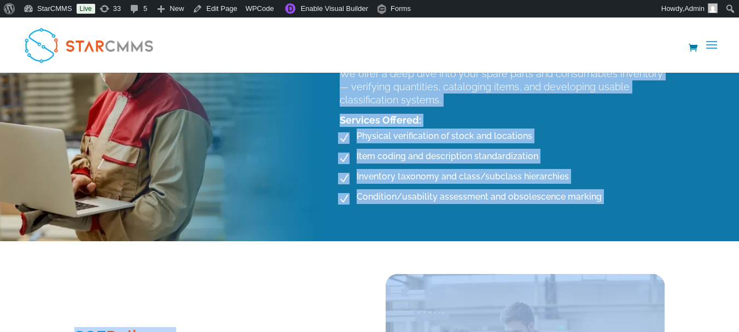
drag, startPoint x: 340, startPoint y: 180, endPoint x: 600, endPoint y: 201, distance: 260.8
click at [600, 201] on div "Organize What You Stock. Use What You Own. We offer a deep dive into your spare…" at bounding box center [494, 108] width 342 height 245
copy div "We offer a deep dive into your spare parts and consumables inventory — verifyin…"
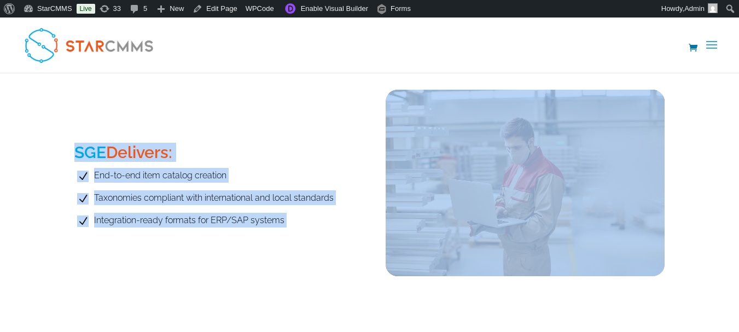
scroll to position [766, 0]
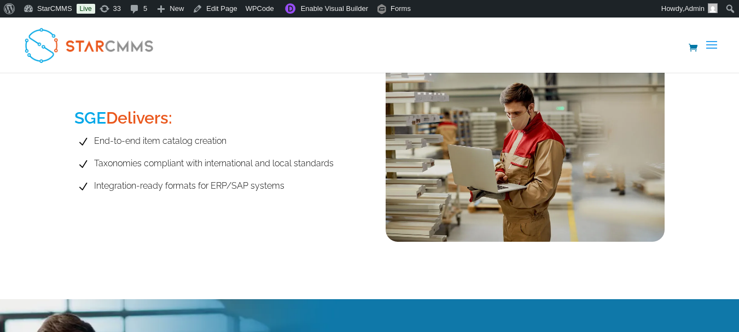
click at [86, 121] on span "SGE" at bounding box center [90, 117] width 32 height 19
drag, startPoint x: 76, startPoint y: 118, endPoint x: 188, endPoint y: 118, distance: 112.2
click at [188, 118] on h3 "SGE Delivers:" at bounding box center [213, 121] width 279 height 22
copy h3 "SGE Delivers:"
click at [254, 137] on li "N End-to-end item catalog creation" at bounding box center [213, 142] width 279 height 17
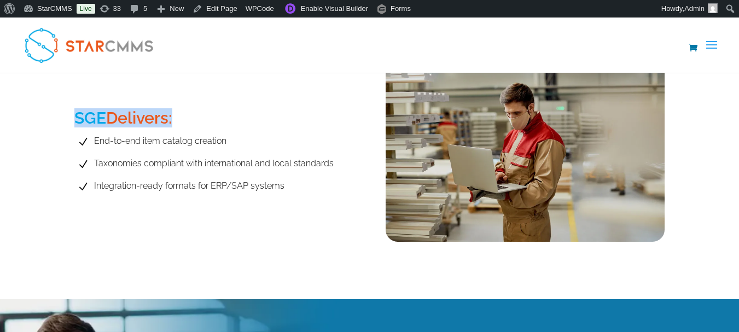
drag, startPoint x: 76, startPoint y: 119, endPoint x: 176, endPoint y: 126, distance: 100.4
click at [176, 126] on h3 "SGE Delivers:" at bounding box center [213, 121] width 279 height 22
copy h3 "SGE Delivers:"
click at [133, 134] on span "End-to-end item catalog creation" at bounding box center [158, 141] width 135 height 15
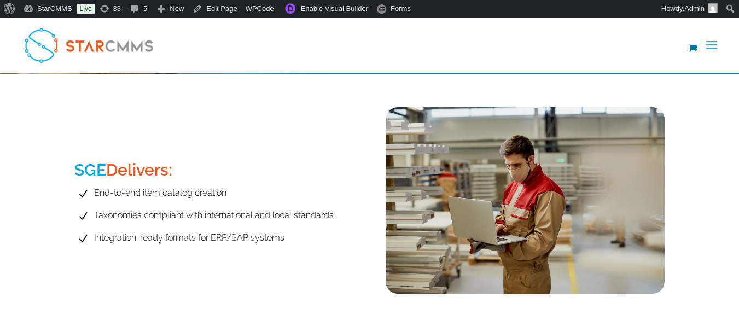
scroll to position [711, 0]
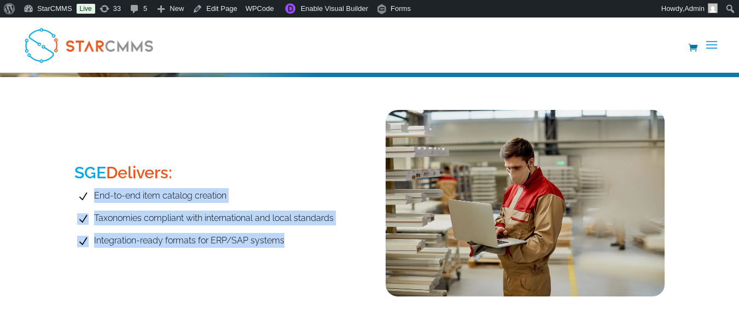
drag, startPoint x: 91, startPoint y: 190, endPoint x: 299, endPoint y: 252, distance: 217.0
click at [299, 252] on div "SGE Delivers: N End-to-end item catalog creation N Taxonomies compliant with in…" at bounding box center [213, 207] width 279 height 195
copy ul "End-to-end item catalog creation N Taxonomies compliant with international and …"
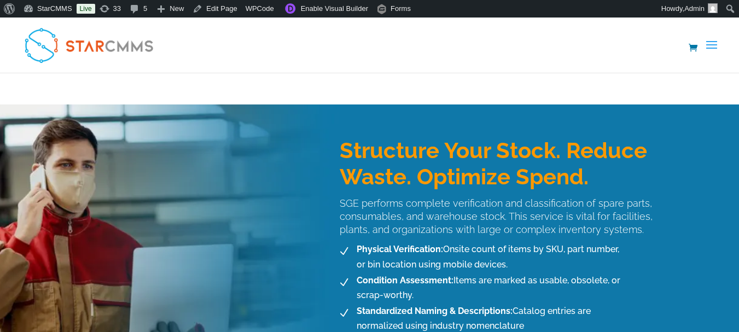
scroll to position [985, 0]
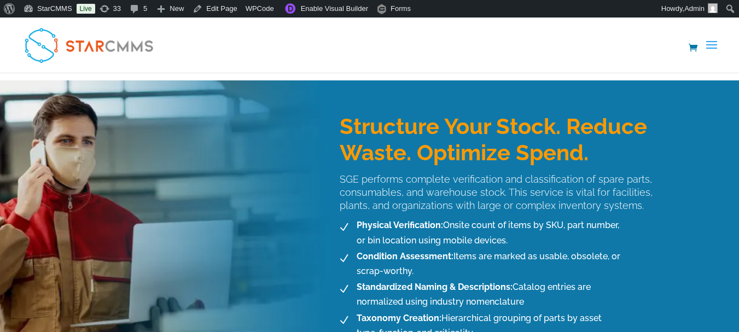
click at [348, 152] on h3 "Structure Your Stock. Reduce Waste. Optimize Spend." at bounding box center [502, 142] width 325 height 58
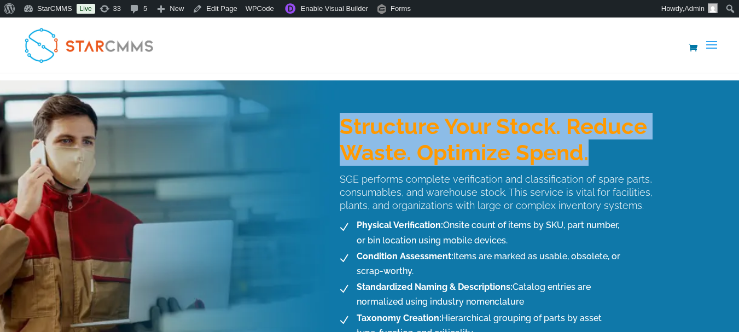
drag, startPoint x: 339, startPoint y: 120, endPoint x: 619, endPoint y: 146, distance: 281.4
click at [619, 146] on div "Structure Your Stock. Reduce Waste. Optimize Spend. SGE performs complete verif…" at bounding box center [494, 242] width 342 height 302
copy h3 "Structure Your Stock. Reduce Waste. Optimize Spend."
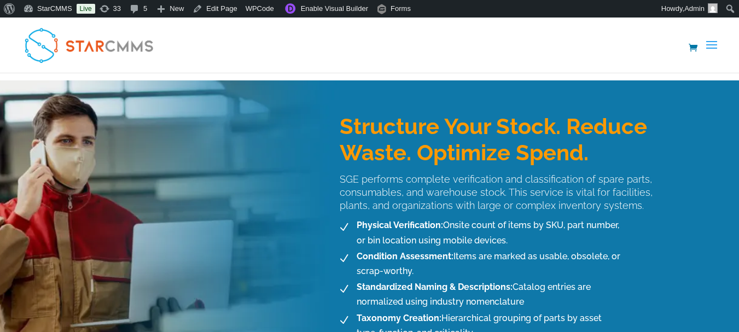
click at [481, 180] on p "SGE performs complete verification and classification of spare parts, consumabl…" at bounding box center [502, 192] width 325 height 39
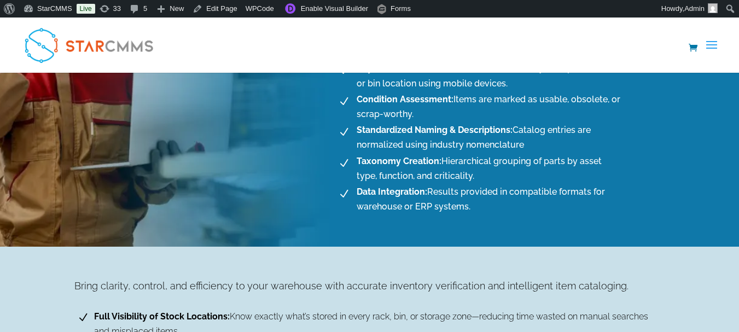
scroll to position [1095, 0]
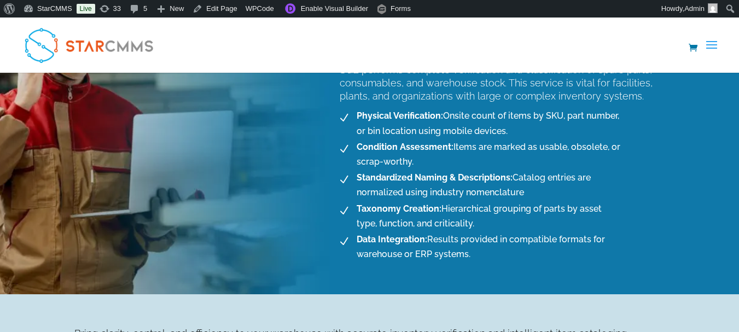
drag, startPoint x: 339, startPoint y: 180, endPoint x: 471, endPoint y: 254, distance: 151.0
click at [471, 254] on div "Structure Your Stock. Reduce Waste. Optimize Spend. SGE performs complete verif…" at bounding box center [494, 133] width 342 height 302
copy div "SGE performs complete verification and classification of spare parts, consumabl…"
click at [474, 210] on span "Taxonomy Creation: Hierarchical grouping of parts by asset type, function, and …" at bounding box center [488, 216] width 268 height 30
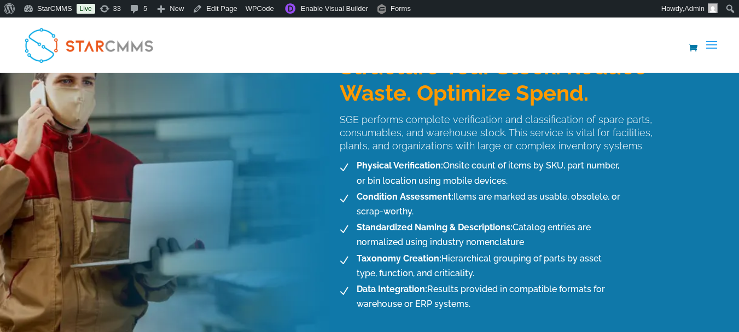
scroll to position [1040, 0]
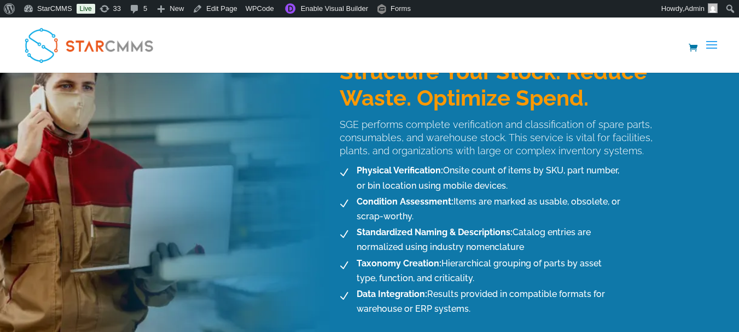
drag, startPoint x: 341, startPoint y: 123, endPoint x: 490, endPoint y: 305, distance: 234.9
click at [490, 305] on div "Structure Your Stock. Reduce Waste. Optimize Spend. SGE performs complete verif…" at bounding box center [494, 188] width 342 height 302
copy div "SGE performs complete verification and classification of spare parts, consumabl…"
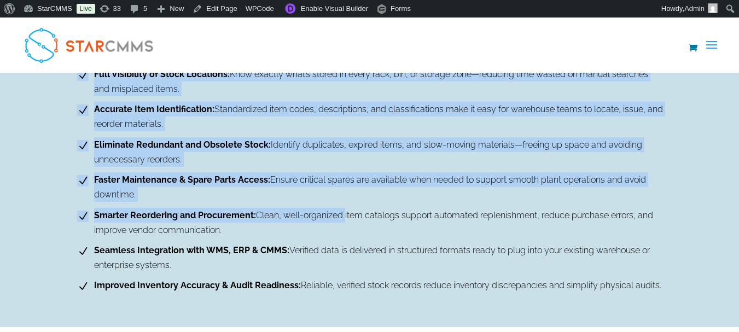
scroll to position [1423, 0]
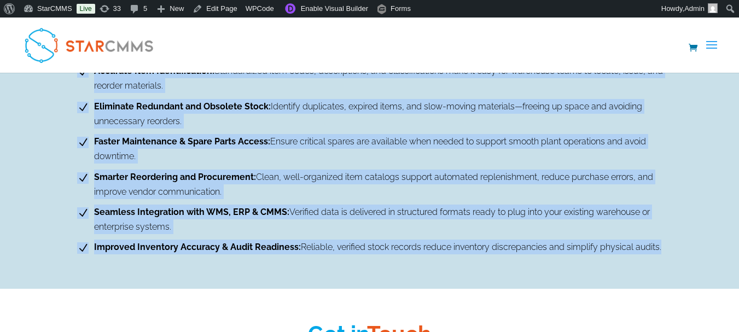
drag, startPoint x: 77, startPoint y: 166, endPoint x: 661, endPoint y: 246, distance: 589.4
click at [661, 246] on div "Bring clarity, control, and efficiency to your warehouse with accurate inventor…" at bounding box center [369, 128] width 591 height 258
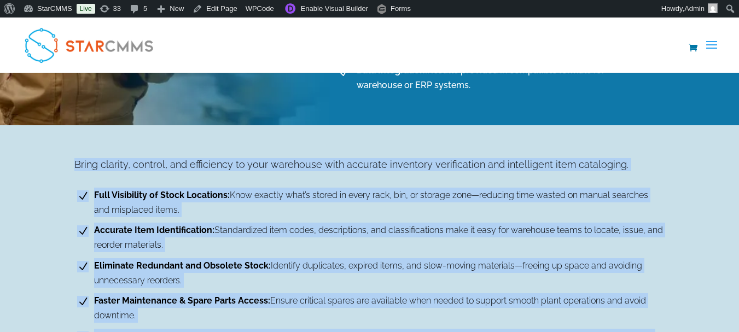
scroll to position [1259, 0]
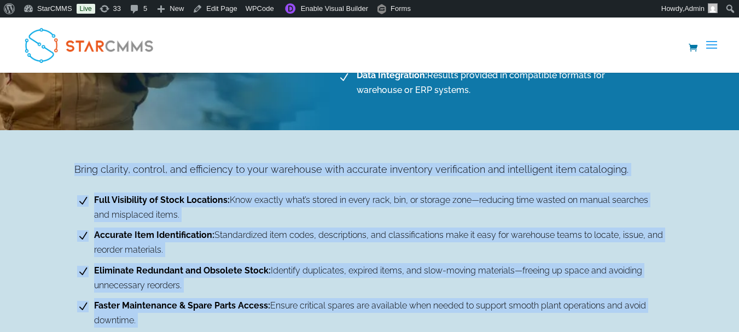
click at [291, 167] on p "Bring clarity, control, and efficiency to your warehouse with accurate inventor…" at bounding box center [369, 169] width 591 height 13
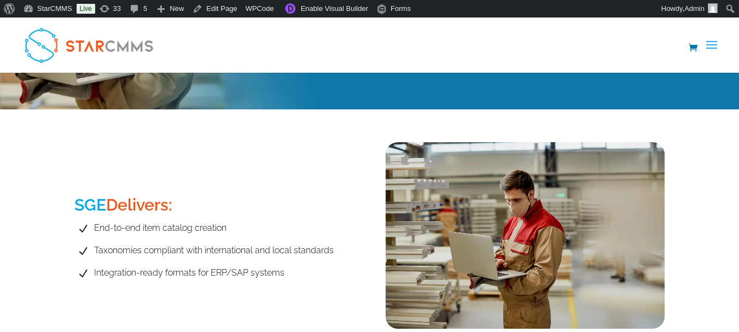
scroll to position [711, 0]
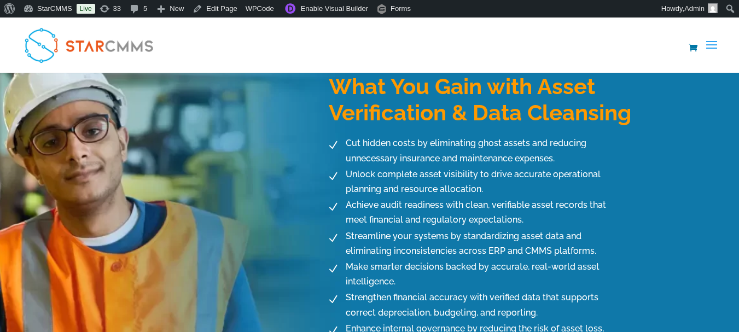
scroll to position [1095, 0]
